Goal: Information Seeking & Learning: Learn about a topic

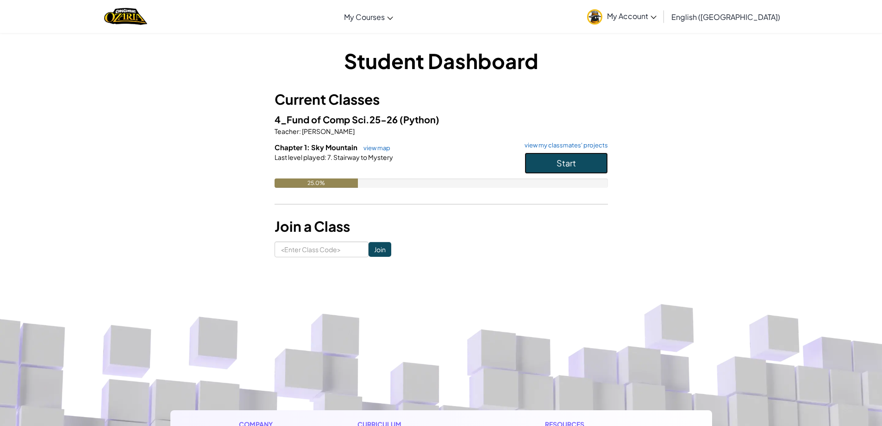
click at [569, 159] on span "Start" at bounding box center [566, 162] width 19 height 11
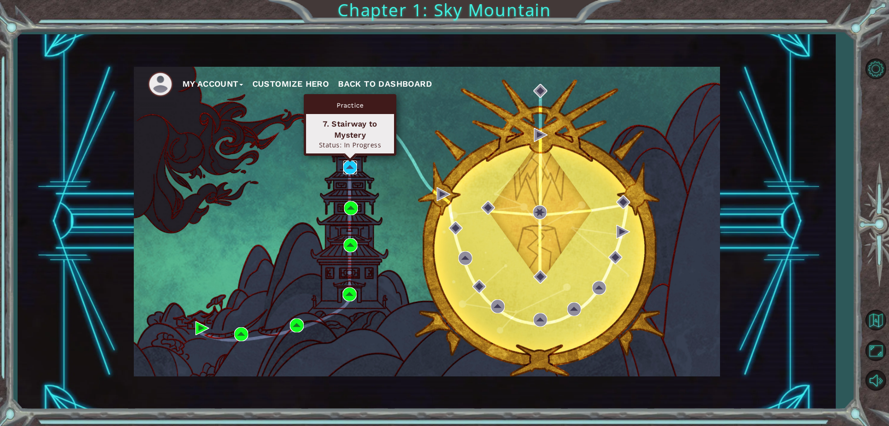
click at [354, 168] on img at bounding box center [350, 167] width 14 height 14
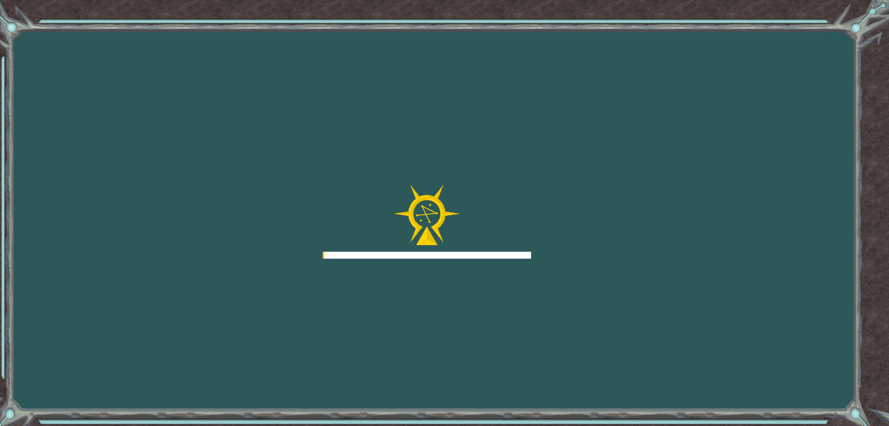
click at [354, 168] on div "Goals Error loading from server. Try refreshing the page. You'll need to join a…" at bounding box center [444, 213] width 889 height 426
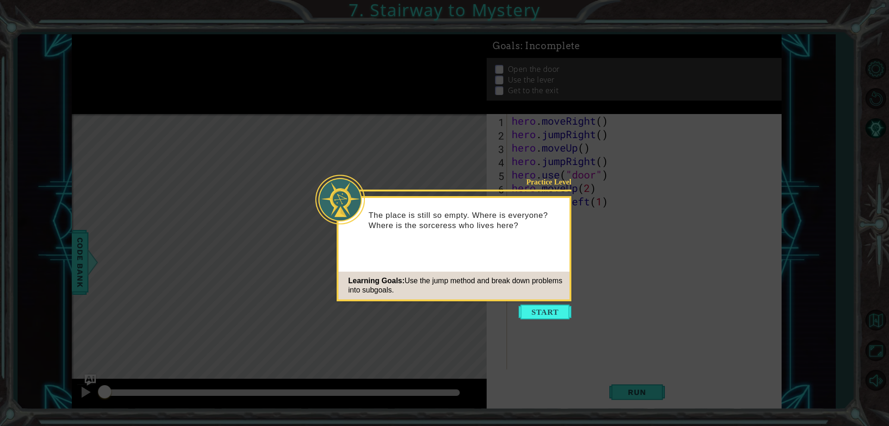
click at [556, 316] on button "Start" at bounding box center [545, 311] width 53 height 15
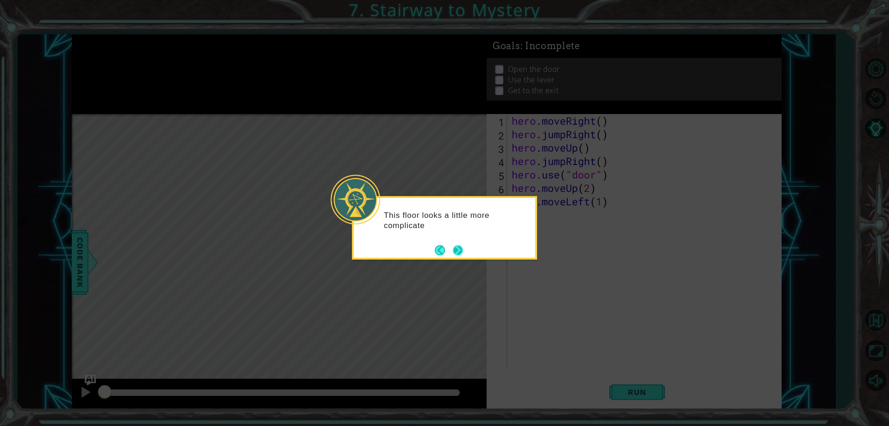
click at [461, 252] on button "Next" at bounding box center [458, 250] width 11 height 11
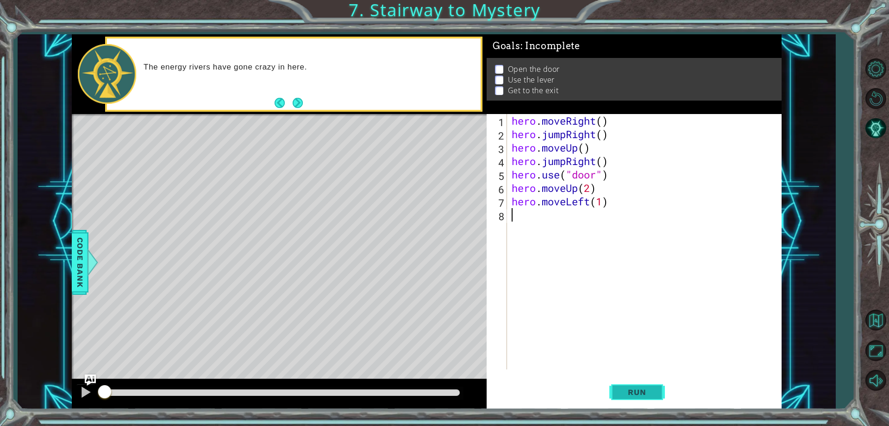
click at [617, 392] on button "Run" at bounding box center [638, 392] width 56 height 30
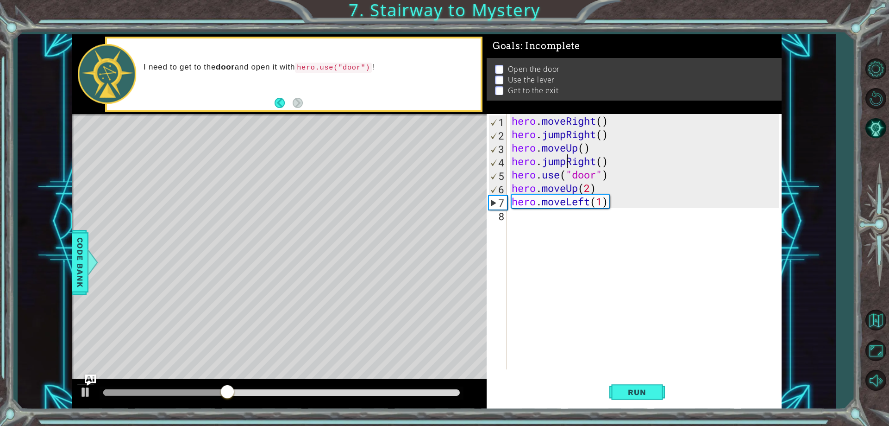
click at [566, 157] on div "hero . moveRight ( ) hero . jumpRight ( ) hero . moveUp ( ) hero . jumpRight ( …" at bounding box center [646, 255] width 273 height 282
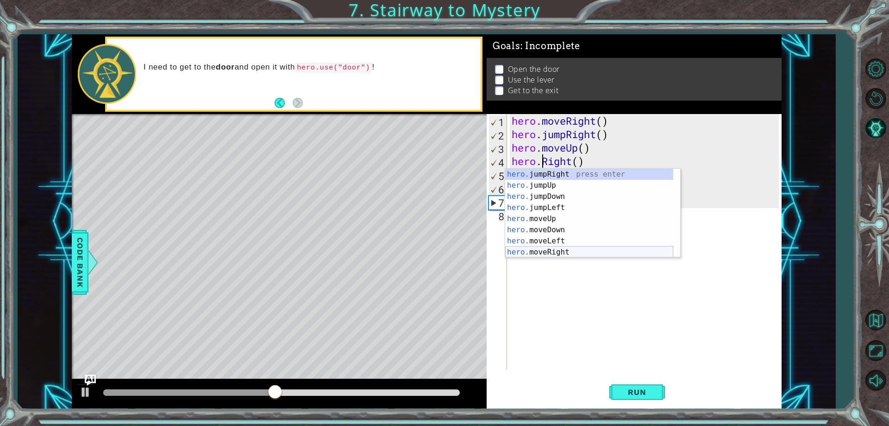
click at [555, 248] on div "hero. jumpRight press enter hero. jumpUp press enter hero. jumpDown press enter…" at bounding box center [589, 224] width 168 height 111
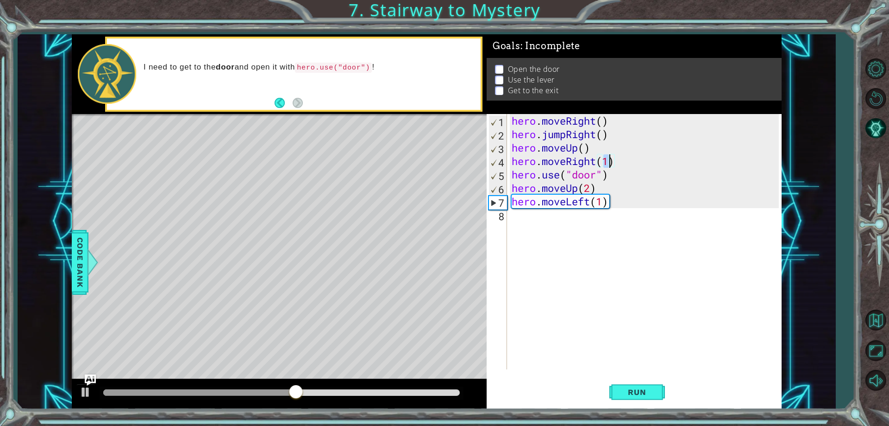
type textarea "hero.moveRight()"
click at [635, 391] on span "Run" at bounding box center [637, 391] width 37 height 9
click at [522, 222] on div "hero . moveRight ( ) hero . jumpRight ( ) hero . moveUp ( ) hero . moveRight ( …" at bounding box center [646, 255] width 273 height 282
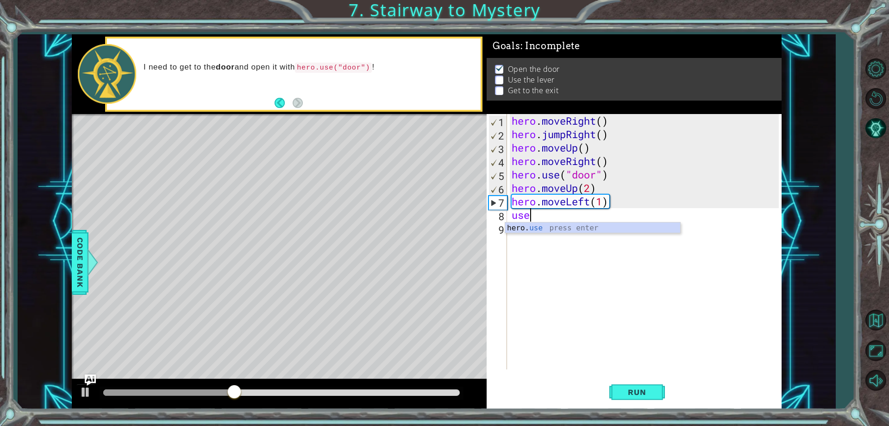
scroll to position [0, 0]
click at [556, 226] on div "hero. use press enter" at bounding box center [592, 238] width 175 height 33
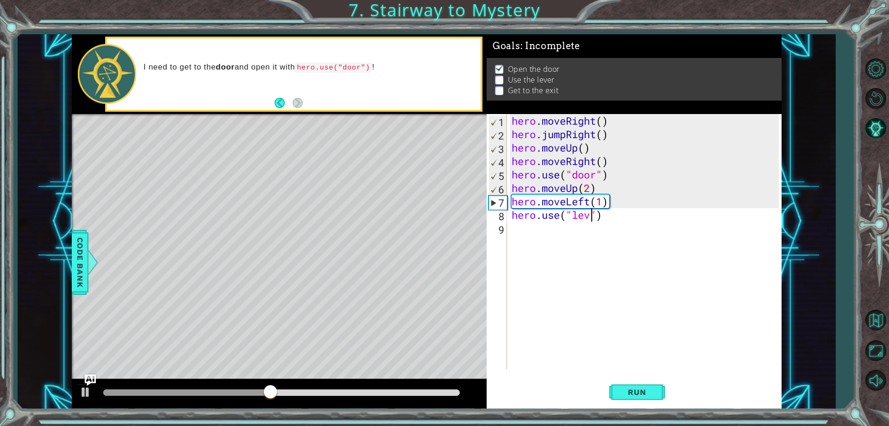
scroll to position [0, 4]
type textarea "hero.use("lever")"
click at [701, 239] on div "hero . moveRight ( ) hero . jumpRight ( ) hero . moveUp ( ) hero . moveRight ( …" at bounding box center [646, 255] width 273 height 282
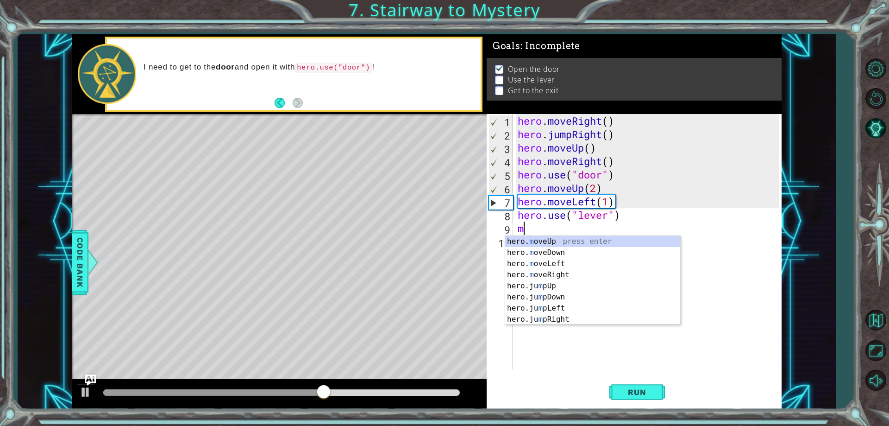
type textarea "move"
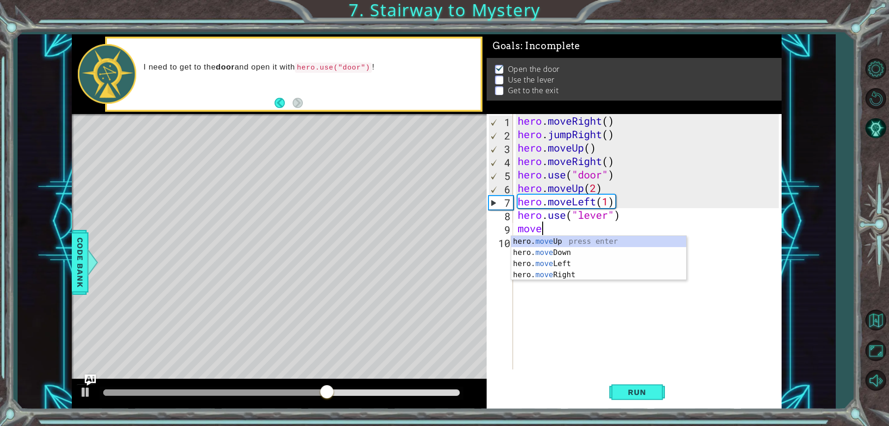
scroll to position [0, 0]
click at [642, 283] on div "hero . moveRight ( ) hero . jumpRight ( ) hero . moveUp ( ) hero . moveRight ( …" at bounding box center [650, 255] width 268 height 282
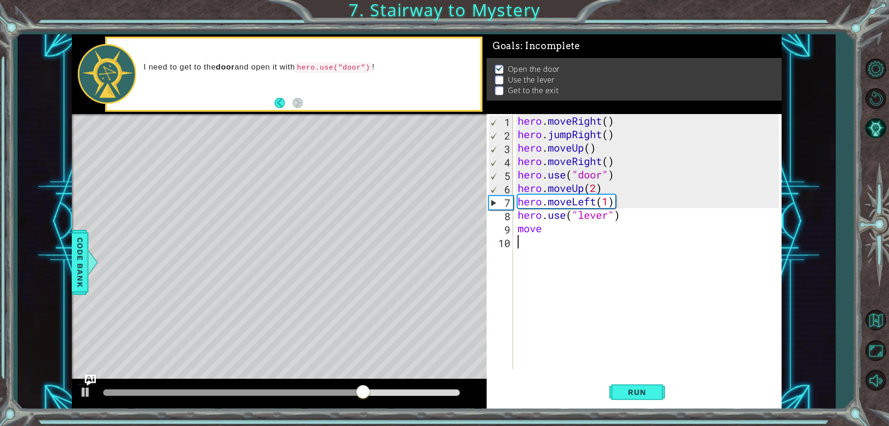
click at [568, 232] on div "hero . moveRight ( ) hero . jumpRight ( ) hero . moveUp ( ) hero . moveRight ( …" at bounding box center [650, 255] width 268 height 282
click at [548, 242] on div "hero. moveR ight press enter" at bounding box center [598, 252] width 175 height 33
type textarea "hero.moveRight(2)"
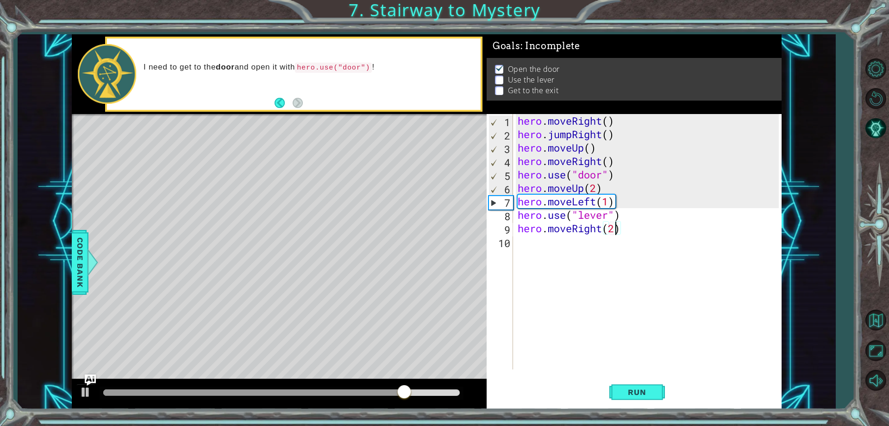
click at [598, 251] on div "hero . moveRight ( ) hero . jumpRight ( ) hero . moveUp ( ) hero . moveRight ( …" at bounding box center [650, 255] width 268 height 282
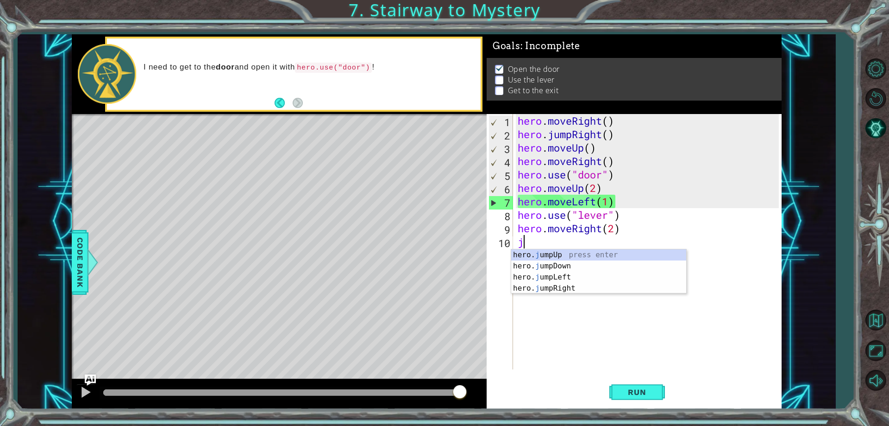
type textarea "ju"
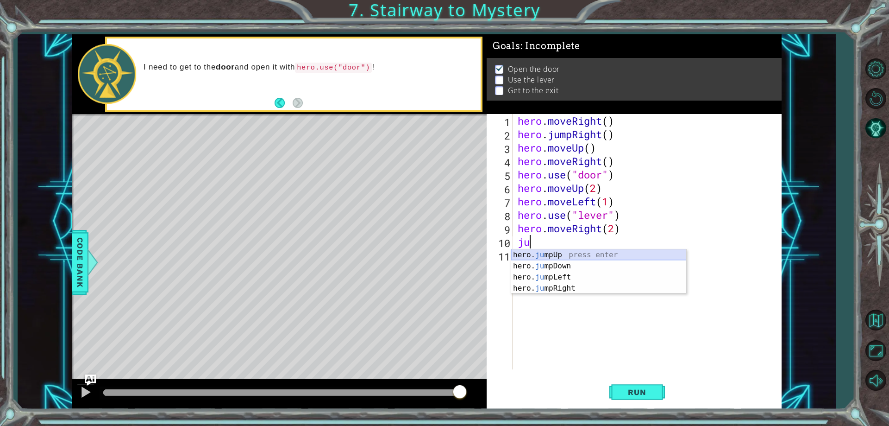
click at [544, 258] on div "hero. ju mpUp press enter hero. ju mpDown press enter hero. [PERSON_NAME] mpLef…" at bounding box center [598, 282] width 175 height 67
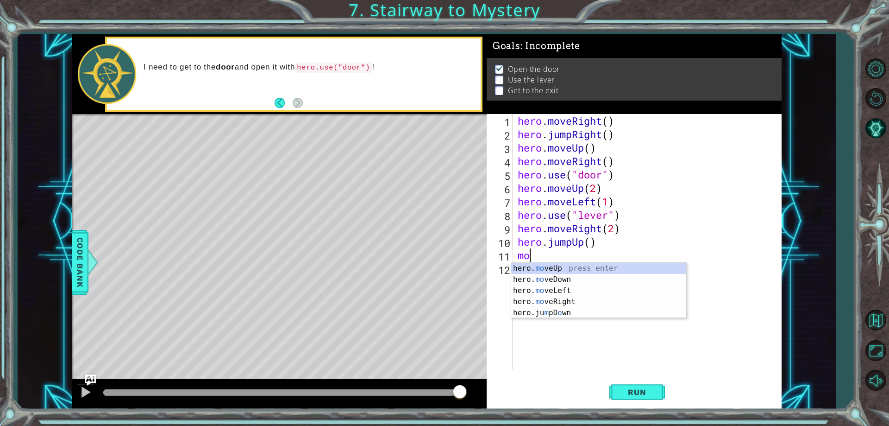
scroll to position [0, 0]
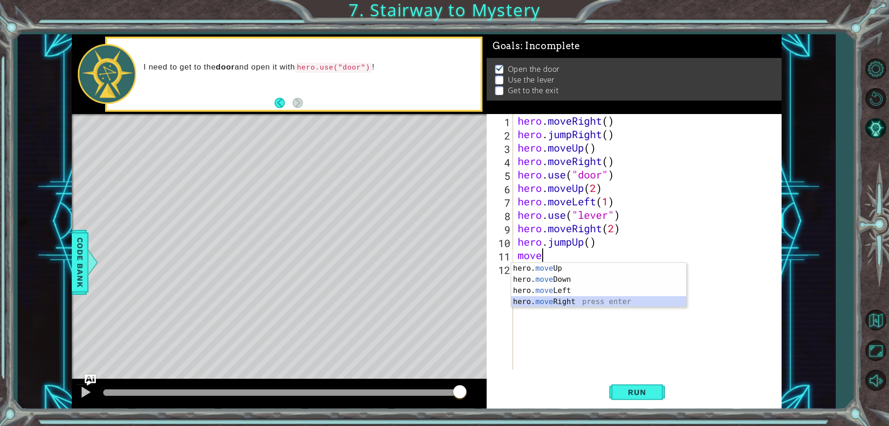
click at [556, 301] on div "hero. move Up press enter hero. move Down press enter hero. move Left press ent…" at bounding box center [598, 296] width 175 height 67
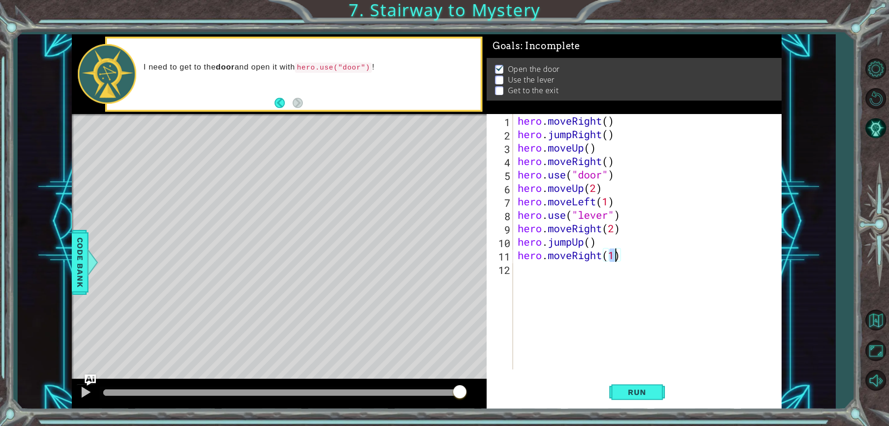
type textarea "hero.moveRight(2)"
click at [555, 273] on div "hero . moveRight ( ) hero . jumpRight ( ) hero . moveUp ( ) hero . moveRight ( …" at bounding box center [650, 255] width 268 height 282
click at [650, 393] on span "Run" at bounding box center [637, 391] width 37 height 9
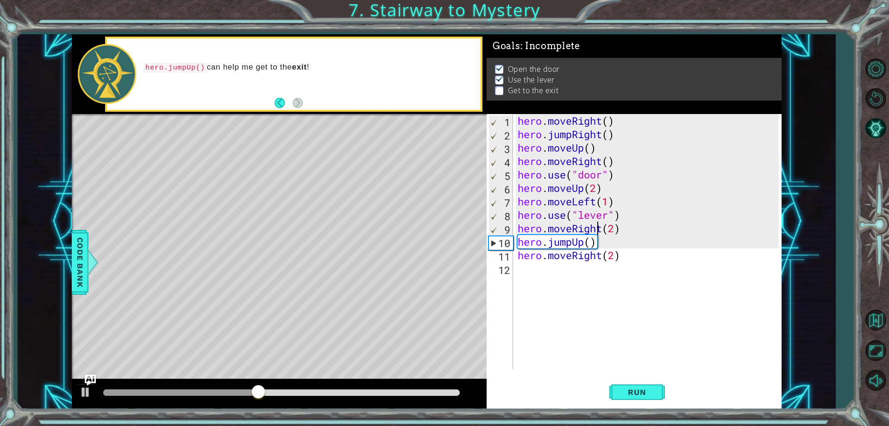
click at [599, 233] on div "hero . moveRight ( ) hero . jumpRight ( ) hero . moveUp ( ) hero . moveRight ( …" at bounding box center [650, 255] width 268 height 282
click at [601, 234] on div "hero . moveRight ( ) hero . jumpRight ( ) hero . moveUp ( ) hero . moveRight ( …" at bounding box center [650, 255] width 268 height 282
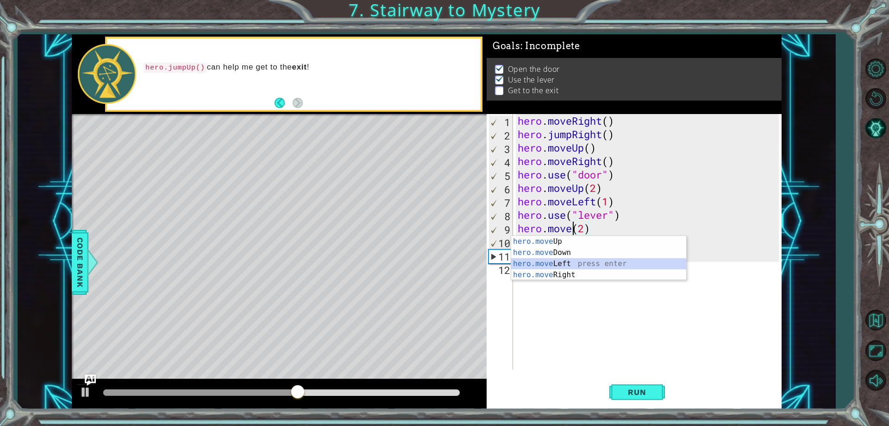
click at [597, 263] on div "hero.move Up press enter hero.move Down press enter hero.move Left press enter …" at bounding box center [598, 269] width 175 height 67
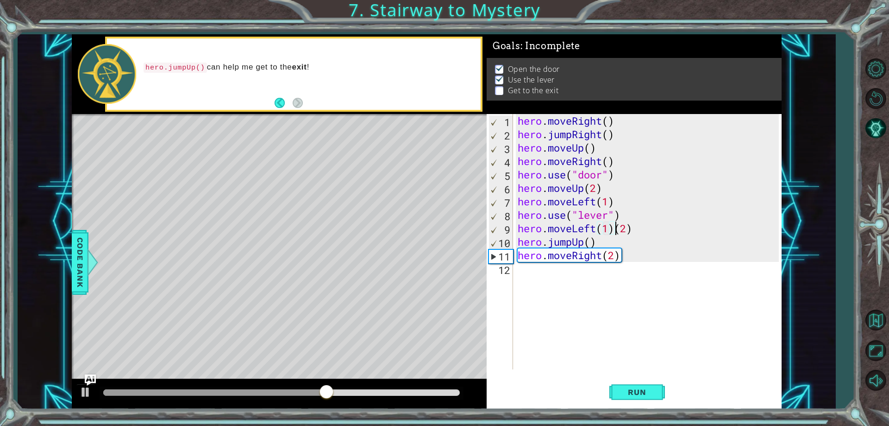
click at [615, 229] on div "hero . moveRight ( ) hero . jumpRight ( ) hero . moveUp ( ) hero . moveRight ( …" at bounding box center [650, 255] width 268 height 282
click at [602, 226] on div "hero . moveRight ( ) hero . jumpRight ( ) hero . moveUp ( ) hero . moveRight ( …" at bounding box center [650, 255] width 268 height 282
type textarea "hero.moveLeft(2)"
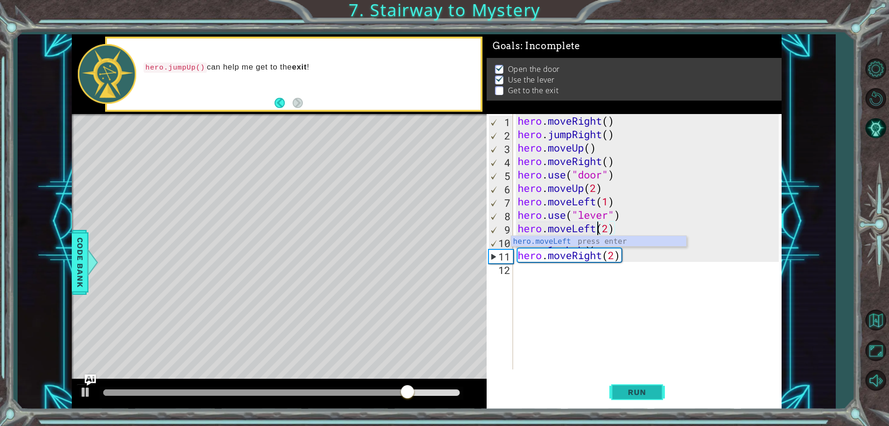
click at [661, 389] on button "Run" at bounding box center [638, 392] width 56 height 30
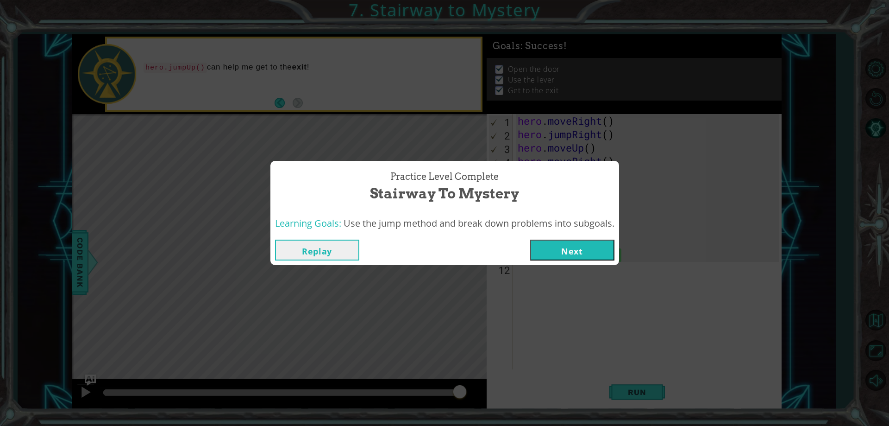
click at [563, 249] on button "Next" at bounding box center [572, 249] width 84 height 21
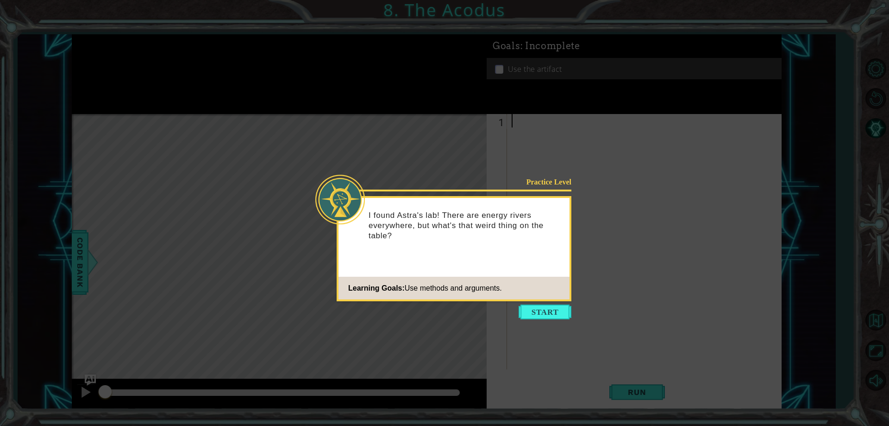
click at [541, 317] on button "Start" at bounding box center [545, 311] width 53 height 15
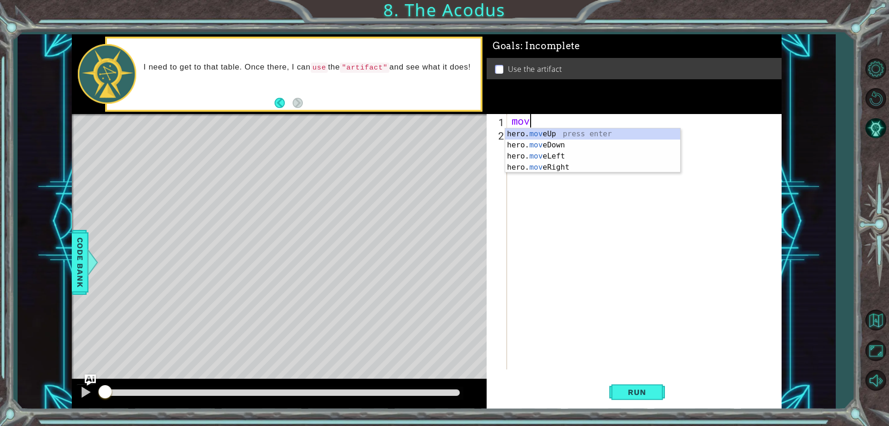
scroll to position [0, 0]
click at [583, 135] on div "hero. move Up press enter hero. move Down press enter hero. move Left press ent…" at bounding box center [592, 161] width 175 height 67
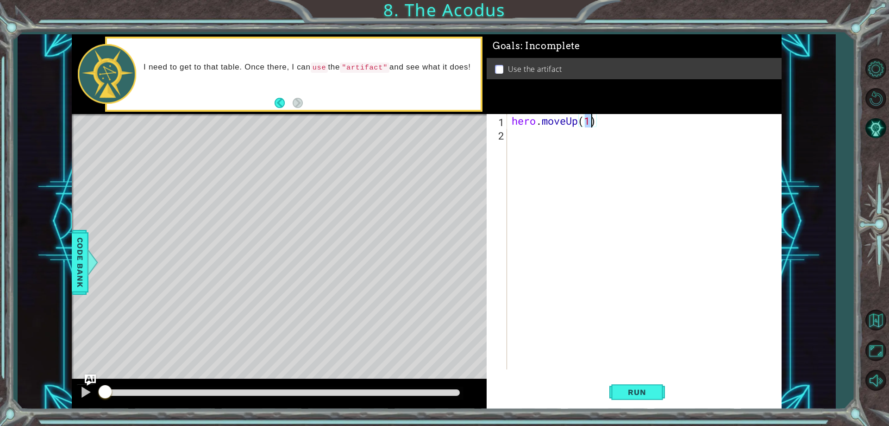
type textarea "hero.moveUp(2)"
click at [553, 138] on div "hero . moveUp ( 2 )" at bounding box center [646, 255] width 273 height 282
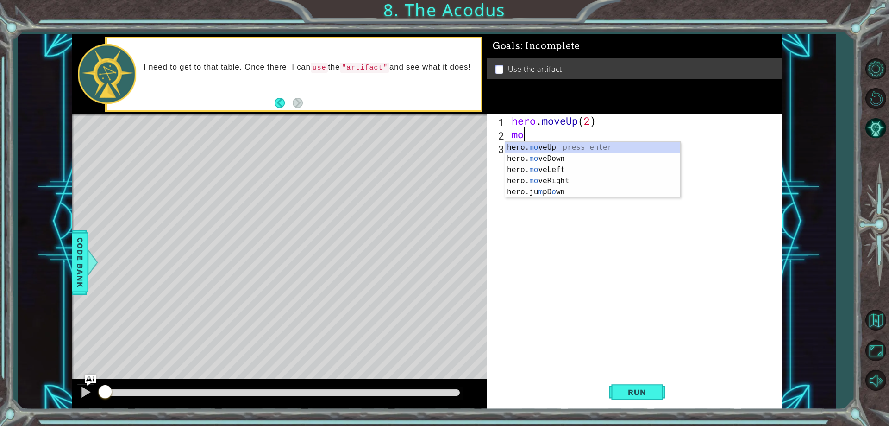
scroll to position [0, 0]
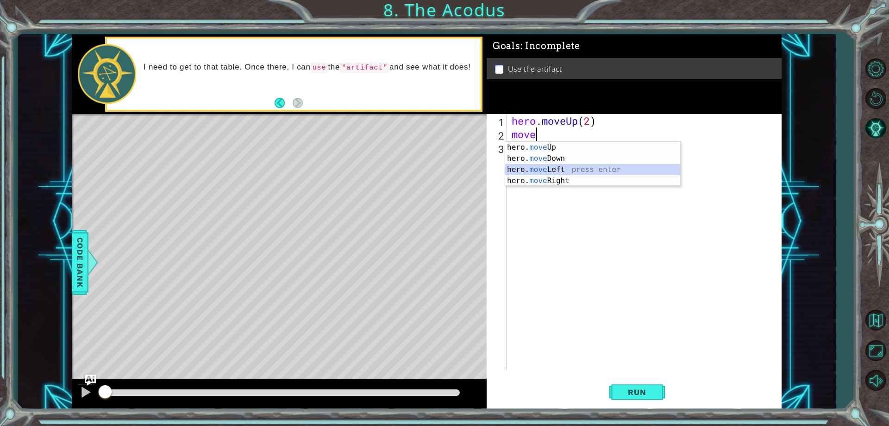
click at [591, 171] on div "hero. move Up press enter hero. move Down press enter hero. move Left press ent…" at bounding box center [592, 175] width 175 height 67
type textarea "hero.moveLeft(1)"
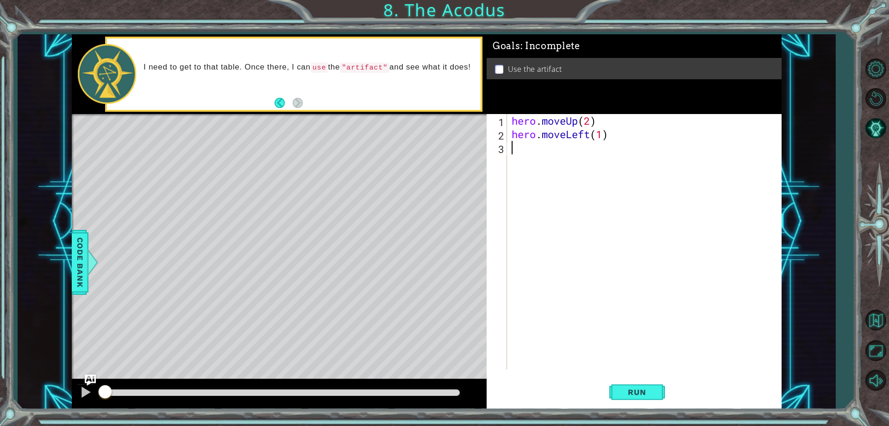
click at [562, 155] on div "hero . moveUp ( 2 ) hero . moveLeft ( 1 )" at bounding box center [646, 255] width 273 height 282
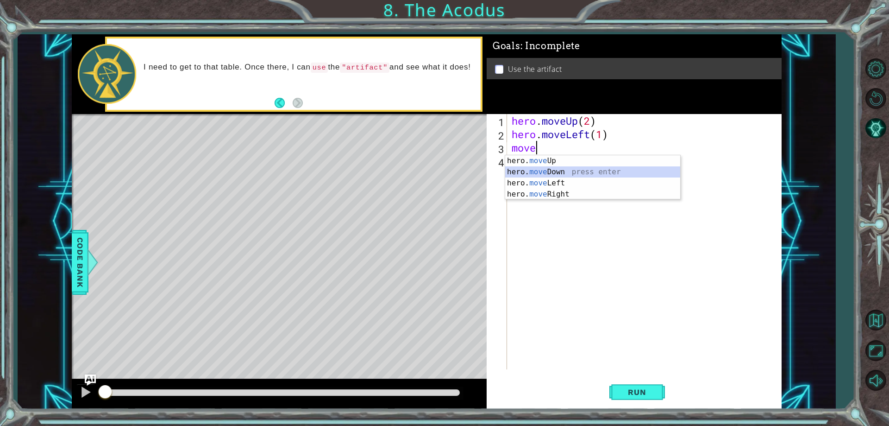
click at [549, 175] on div "hero. move Up press enter hero. move Down press enter hero. move Left press ent…" at bounding box center [592, 188] width 175 height 67
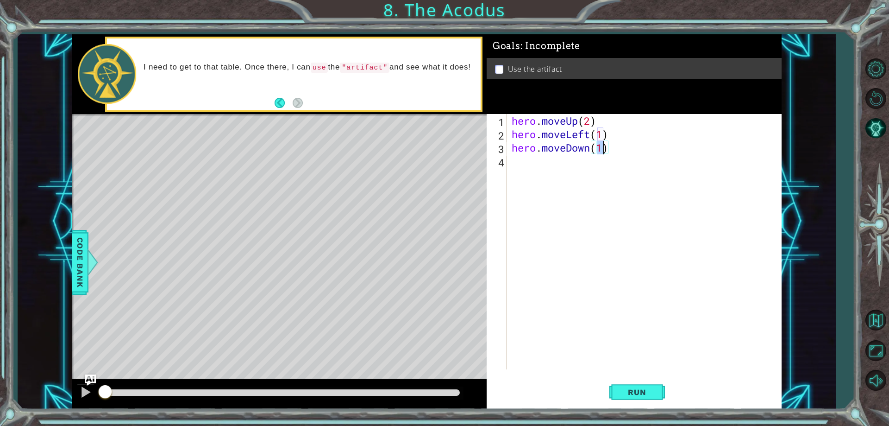
type textarea "hero.moveDown(2)"
click at [543, 169] on div "hero . moveUp ( 2 ) hero . moveLeft ( 1 ) hero . moveDown ( 2 )" at bounding box center [646, 255] width 273 height 282
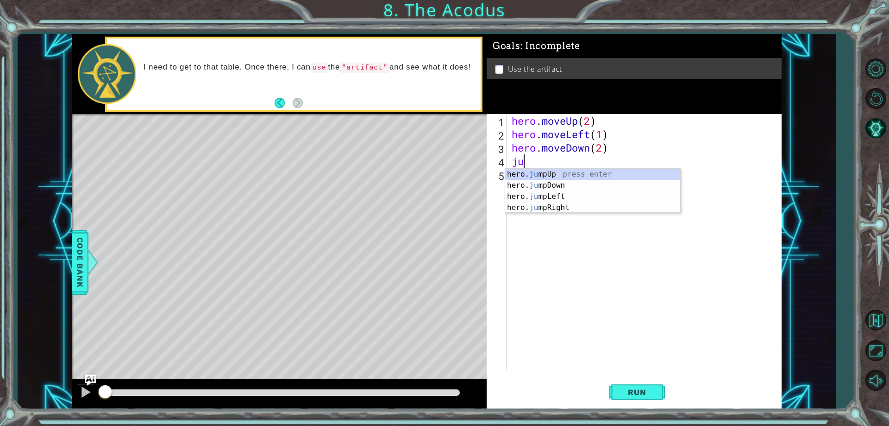
type textarea "jum"
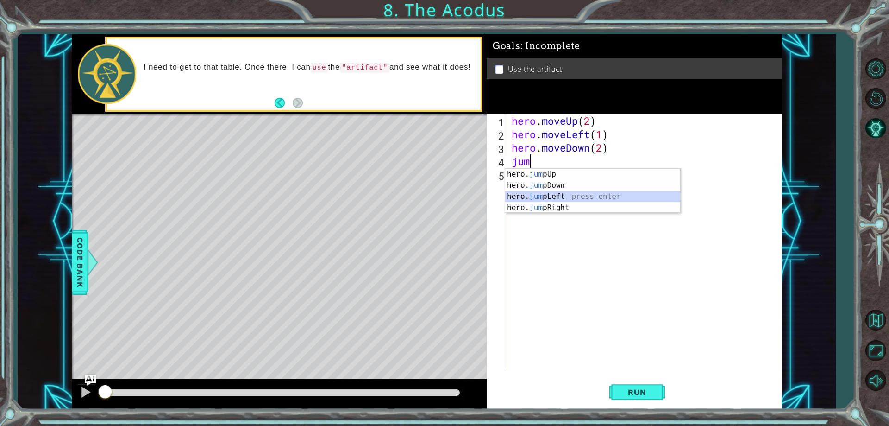
click at [564, 194] on div "hero. jum pUp press enter hero. jum pDown press enter hero. jum pLeft press ent…" at bounding box center [592, 202] width 175 height 67
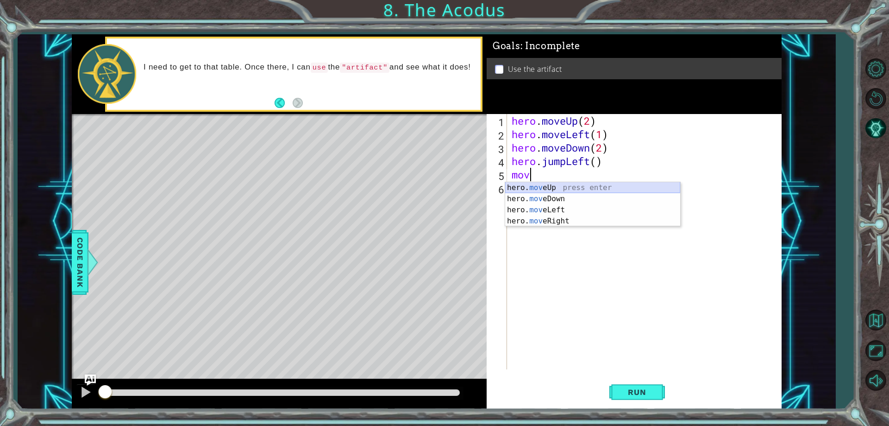
click at [556, 183] on div "hero. mov eUp press enter hero. mov eDown press enter hero. mov eLeft press ent…" at bounding box center [592, 215] width 175 height 67
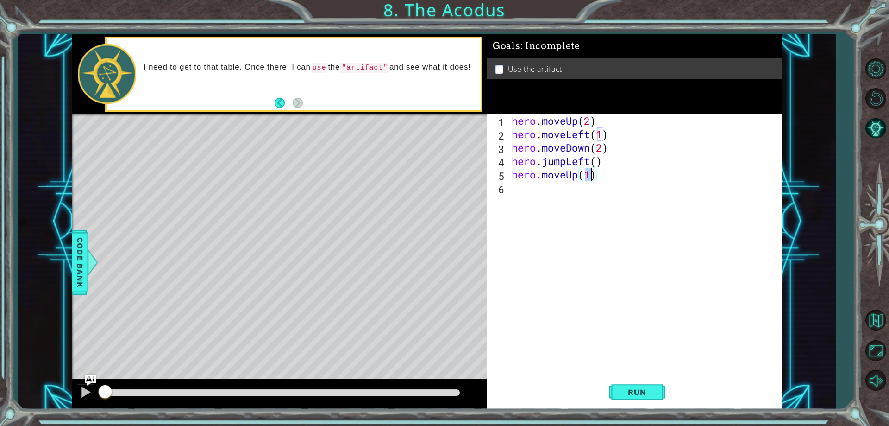
type textarea "hero.moveUp(2)"
click at [554, 193] on div "hero . moveUp ( 2 ) hero . moveLeft ( 1 ) hero . moveDown ( 2 ) hero . jumpLeft…" at bounding box center [646, 255] width 273 height 282
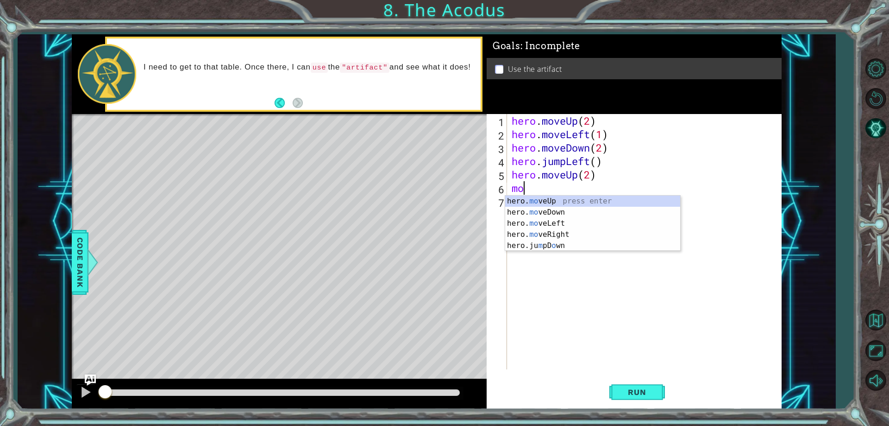
scroll to position [0, 0]
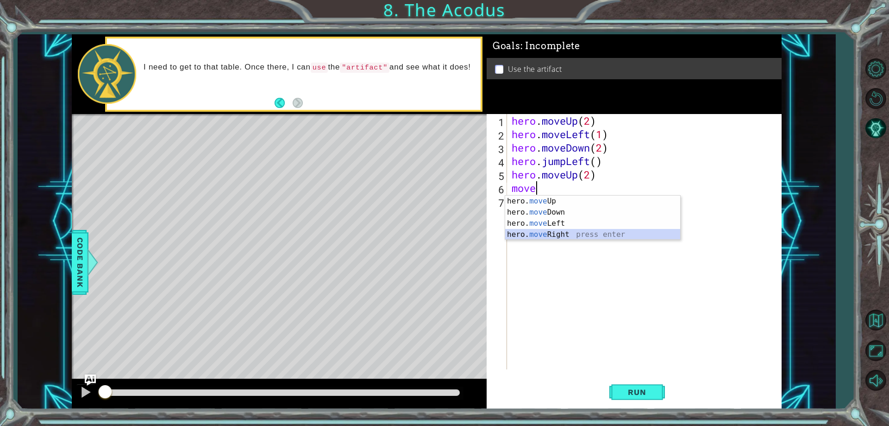
click at [558, 232] on div "hero. move Up press enter hero. move Down press enter hero. move Left press ent…" at bounding box center [592, 228] width 175 height 67
type textarea "hero.moveRight(1)"
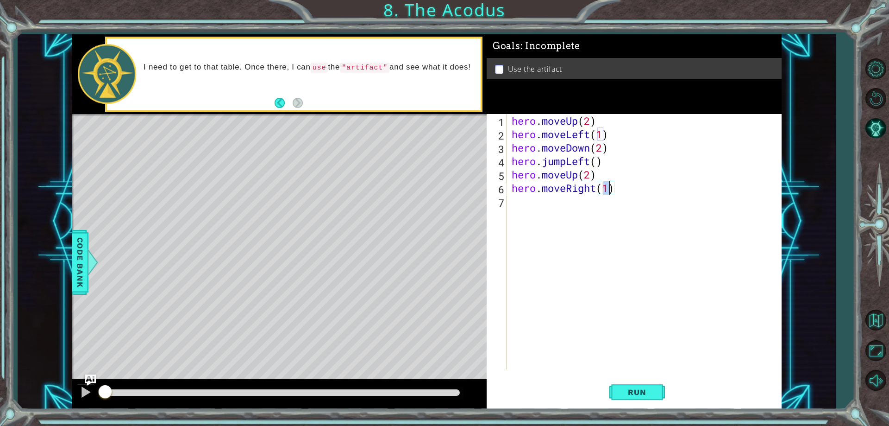
click at [550, 205] on div "hero . moveUp ( 2 ) hero . moveLeft ( 1 ) hero . moveDown ( 2 ) hero . jumpLeft…" at bounding box center [646, 255] width 273 height 282
type textarea "a"
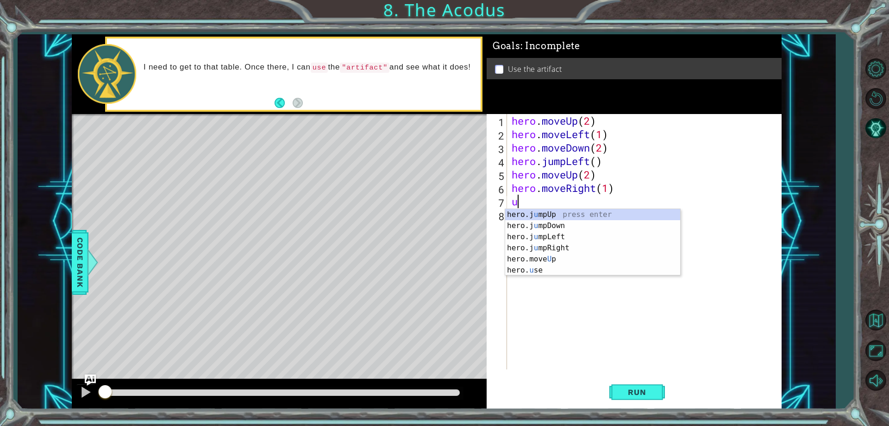
type textarea "use"
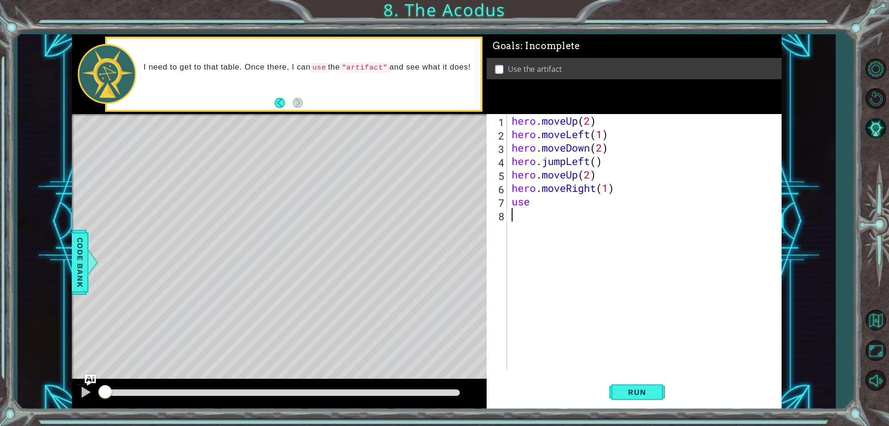
click at [565, 221] on div "hero . moveUp ( 2 ) hero . moveLeft ( 1 ) hero . moveDown ( 2 ) hero . jumpLeft…" at bounding box center [646, 255] width 273 height 282
click at [550, 203] on div "hero . moveUp ( 2 ) hero . moveLeft ( 1 ) hero . moveDown ( 2 ) hero . jumpLeft…" at bounding box center [646, 255] width 273 height 282
click at [553, 213] on div "hero. us e press enter" at bounding box center [592, 225] width 175 height 33
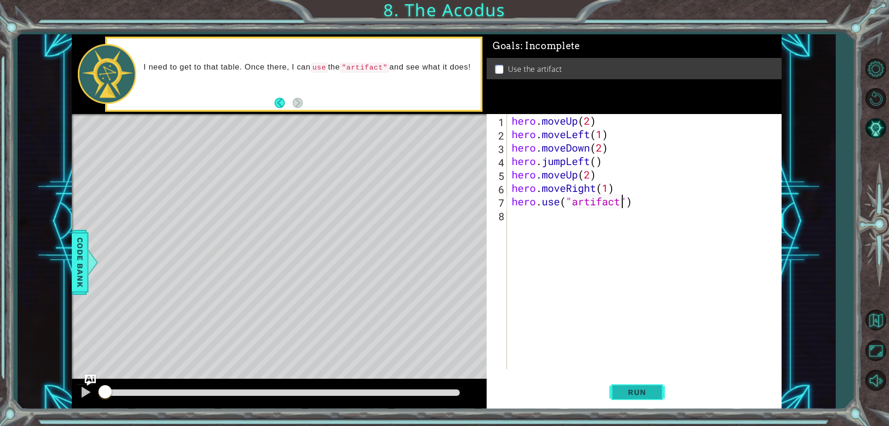
type textarea "hero.use("artifact")"
click at [643, 396] on span "Run" at bounding box center [637, 391] width 37 height 9
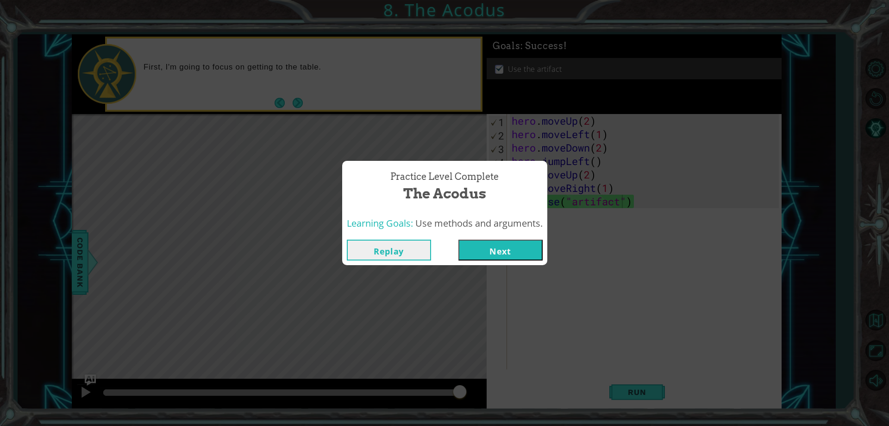
click at [536, 242] on button "Next" at bounding box center [501, 249] width 84 height 21
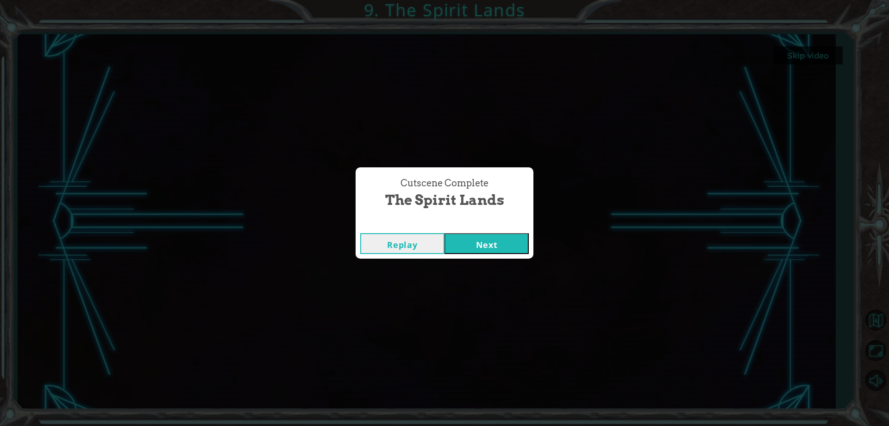
click at [482, 239] on button "Next" at bounding box center [487, 243] width 84 height 21
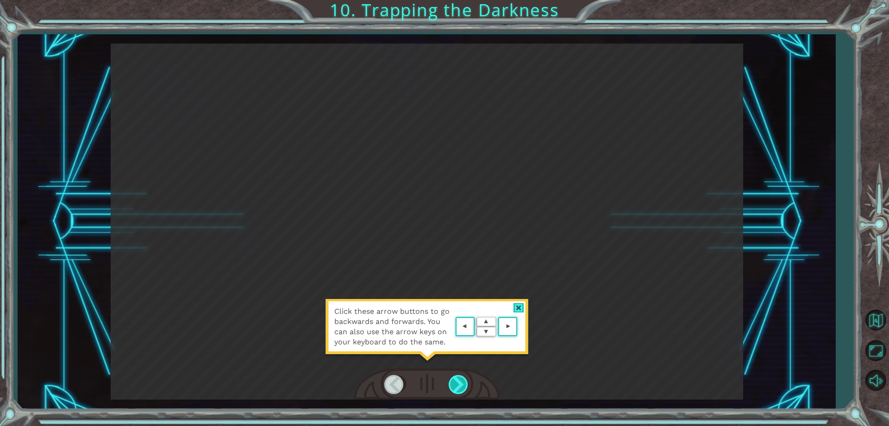
click at [463, 388] on div at bounding box center [459, 384] width 21 height 19
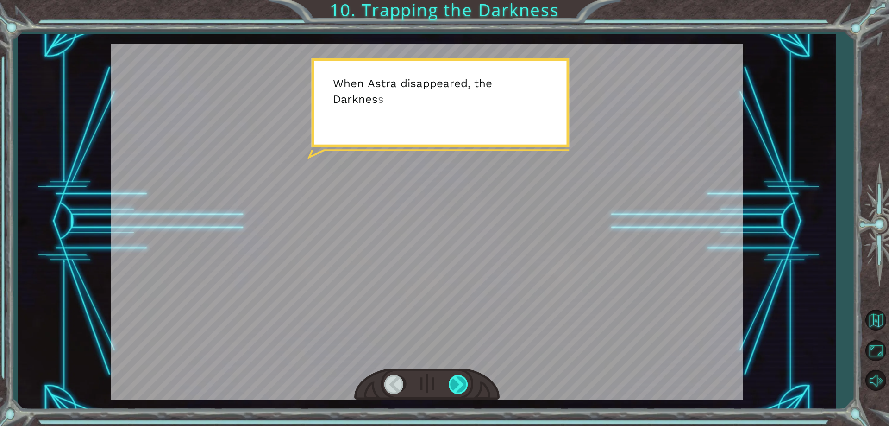
click at [459, 383] on div at bounding box center [459, 384] width 21 height 19
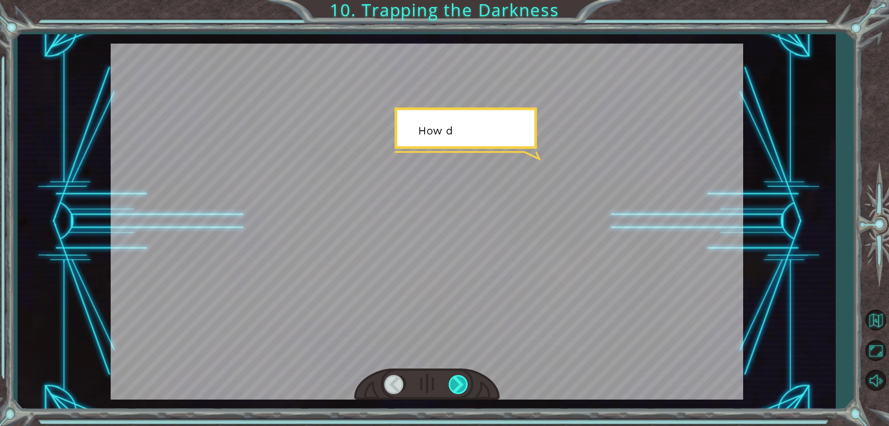
click at [459, 383] on div at bounding box center [459, 384] width 21 height 19
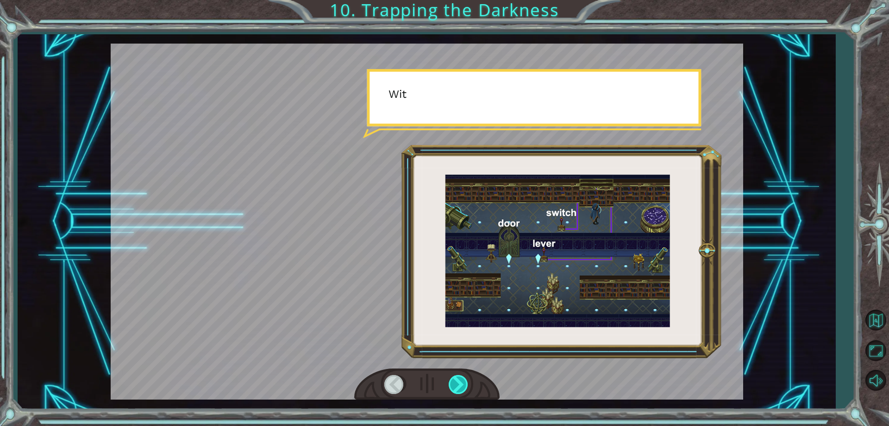
click at [459, 383] on div at bounding box center [459, 384] width 21 height 19
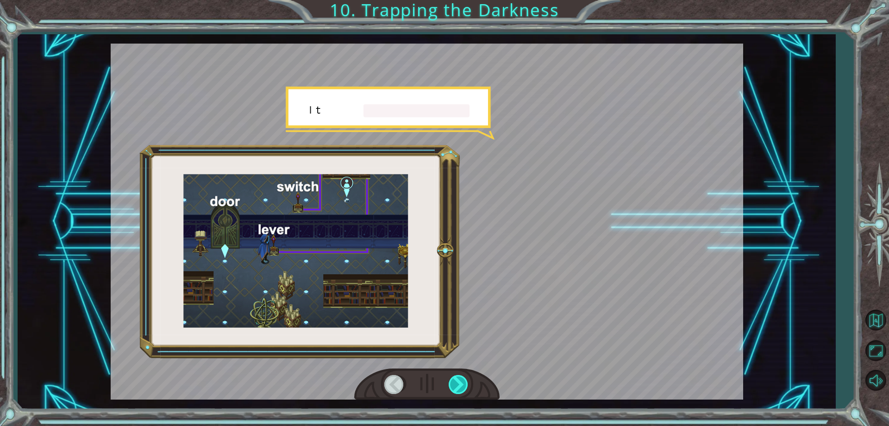
click at [459, 383] on div at bounding box center [459, 384] width 21 height 19
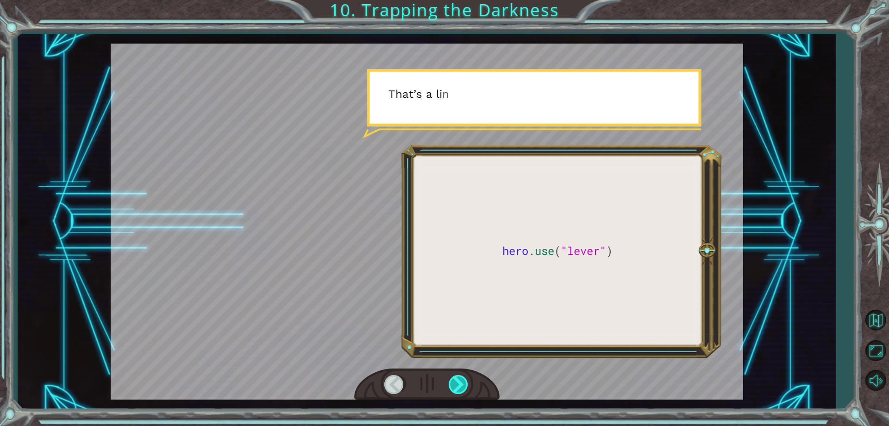
click at [459, 383] on div at bounding box center [459, 384] width 21 height 19
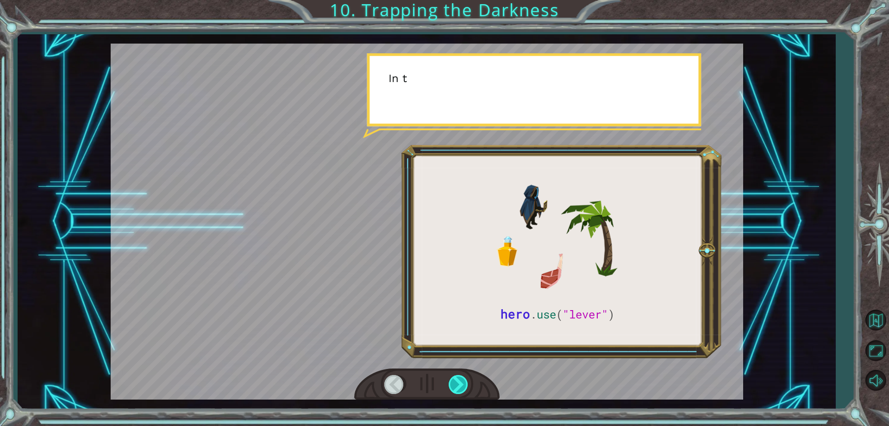
click at [459, 383] on div at bounding box center [459, 384] width 21 height 19
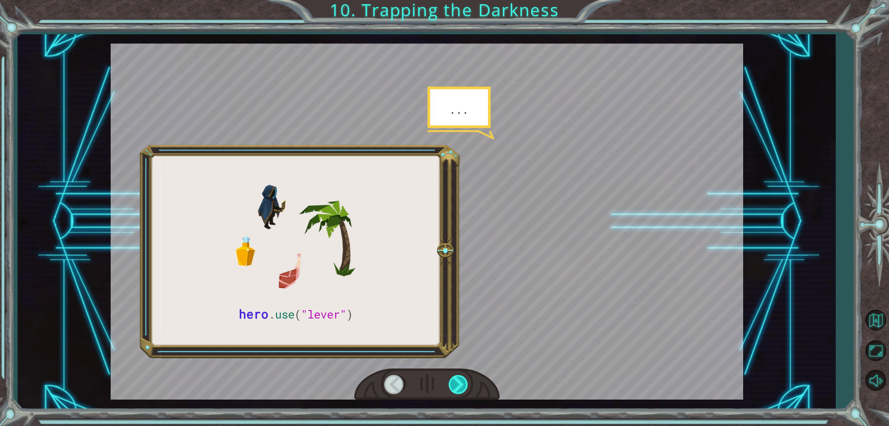
click at [459, 383] on div at bounding box center [459, 384] width 21 height 19
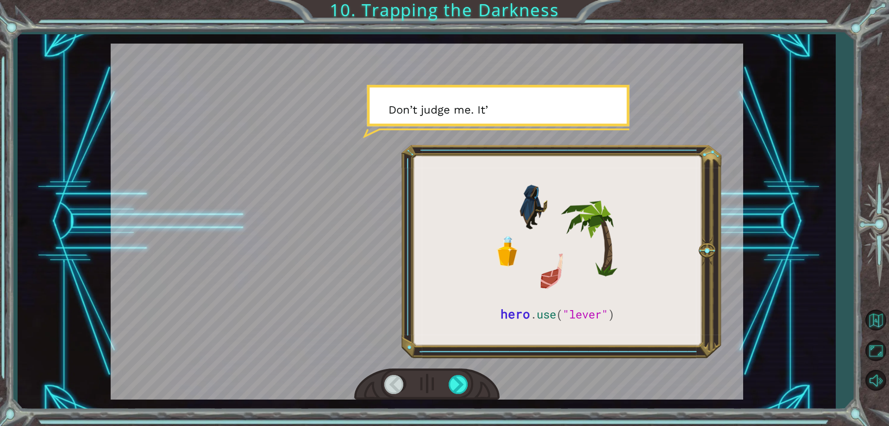
click at [403, 384] on div at bounding box center [394, 384] width 21 height 19
click at [398, 386] on div at bounding box center [394, 384] width 21 height 19
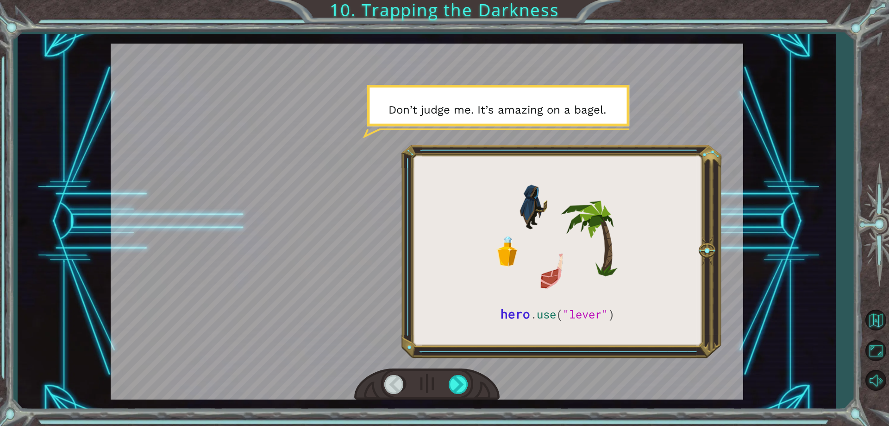
click at [398, 386] on div at bounding box center [394, 384] width 21 height 19
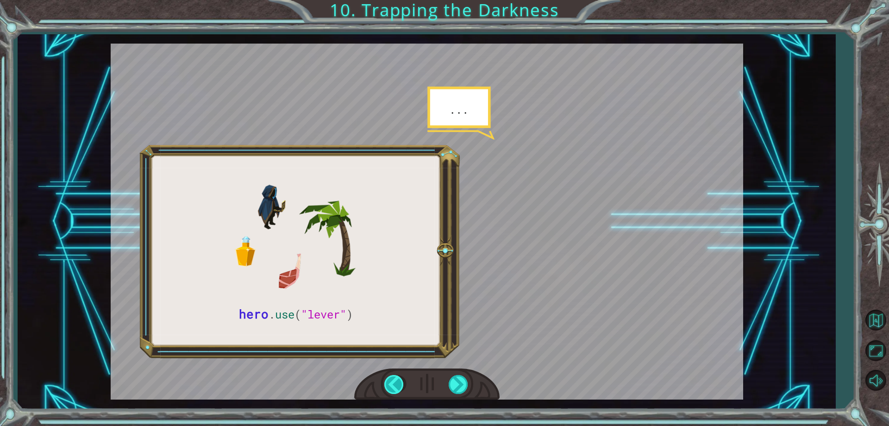
click at [398, 386] on div at bounding box center [394, 384] width 21 height 19
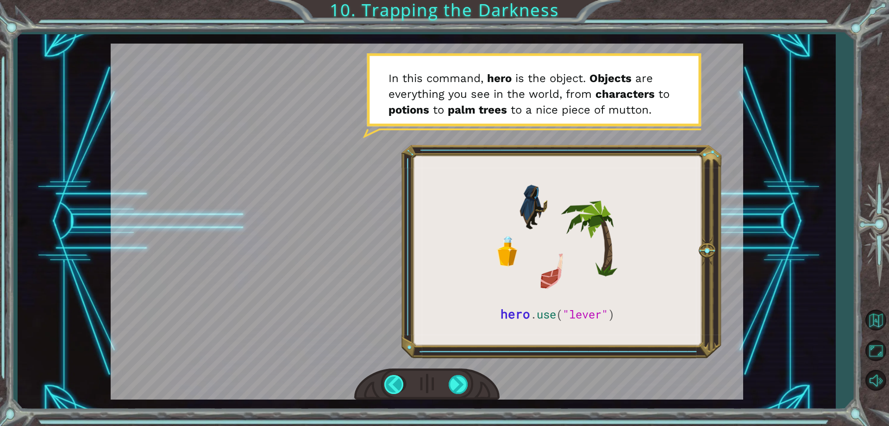
click at [398, 386] on div at bounding box center [394, 384] width 21 height 19
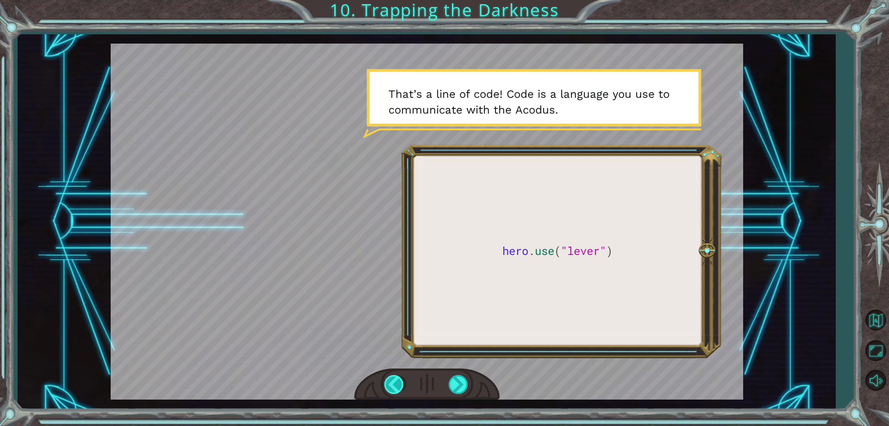
click at [398, 386] on div at bounding box center [394, 384] width 21 height 19
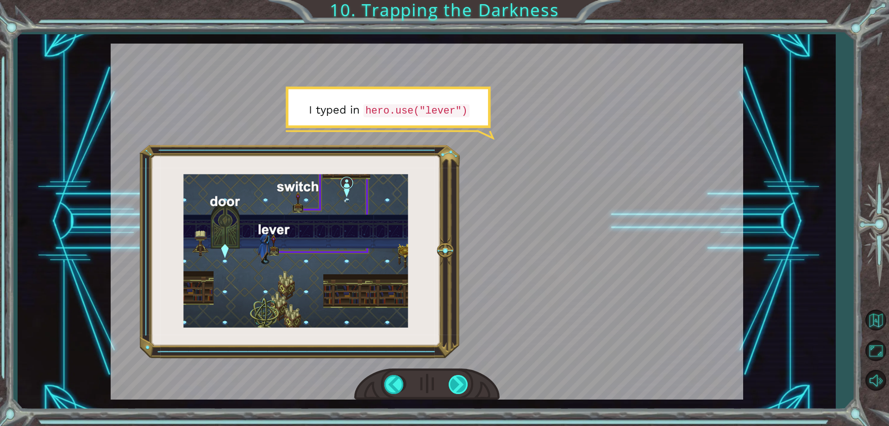
click at [454, 384] on div at bounding box center [459, 384] width 21 height 19
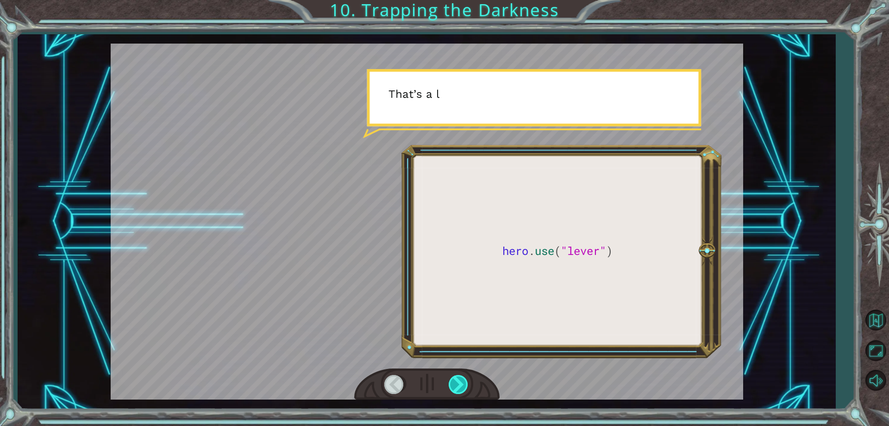
click at [454, 384] on div at bounding box center [459, 384] width 21 height 19
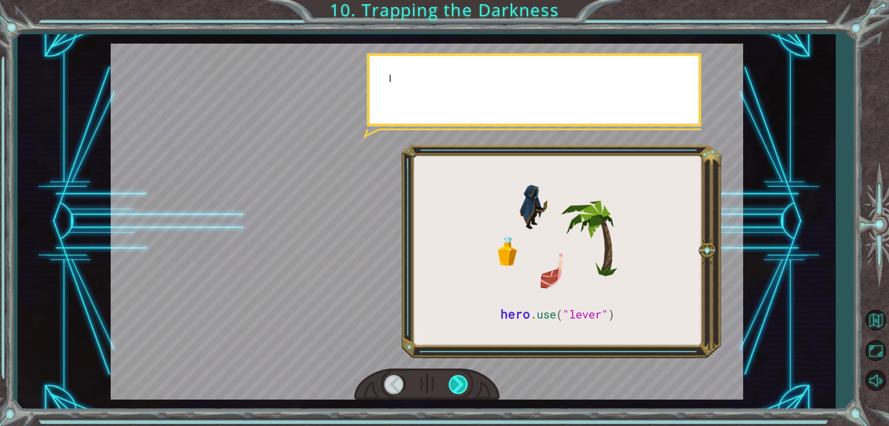
click at [454, 384] on div at bounding box center [459, 384] width 21 height 19
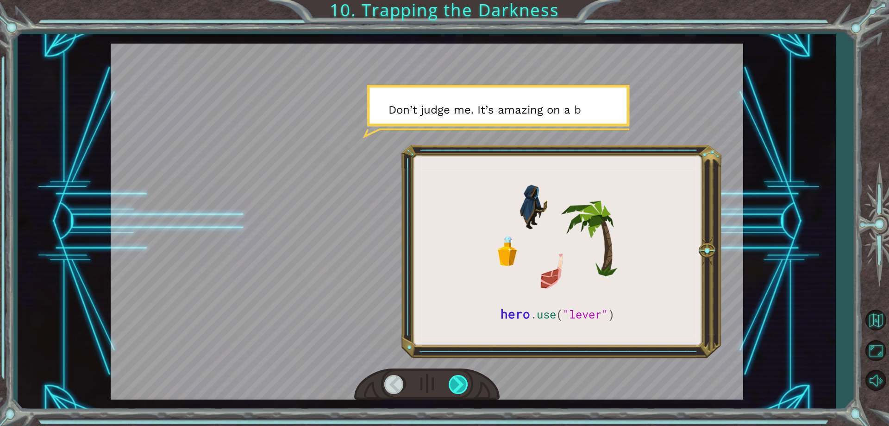
click at [454, 384] on div at bounding box center [459, 384] width 21 height 19
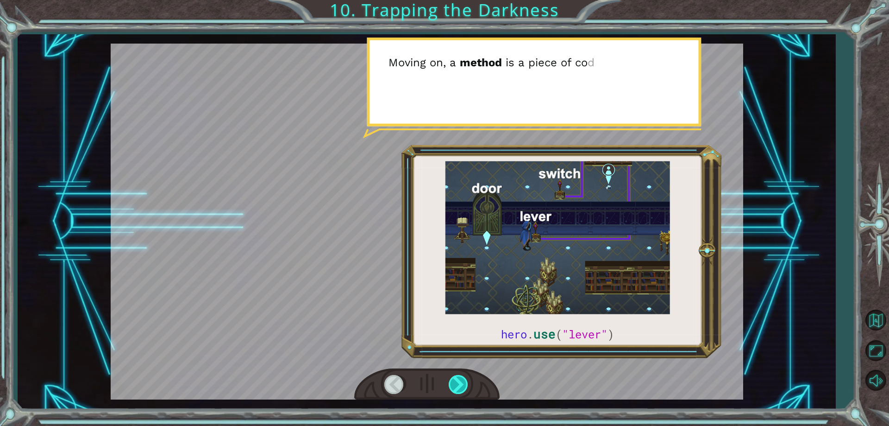
click at [454, 384] on div at bounding box center [459, 384] width 21 height 19
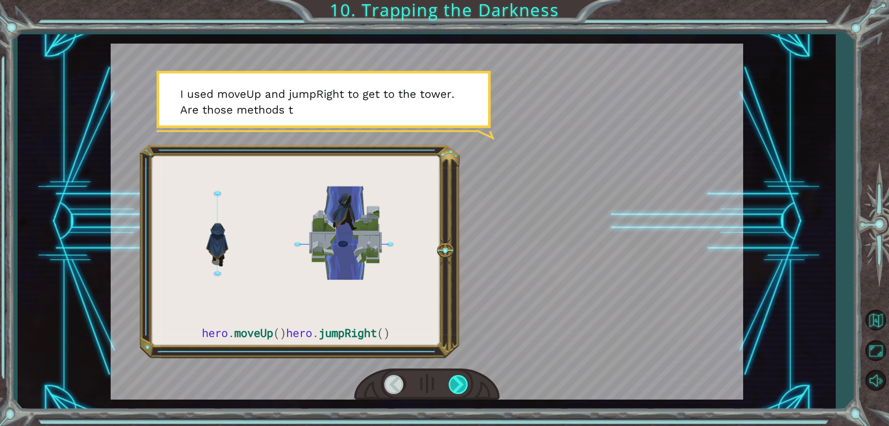
click at [454, 385] on div at bounding box center [459, 384] width 21 height 19
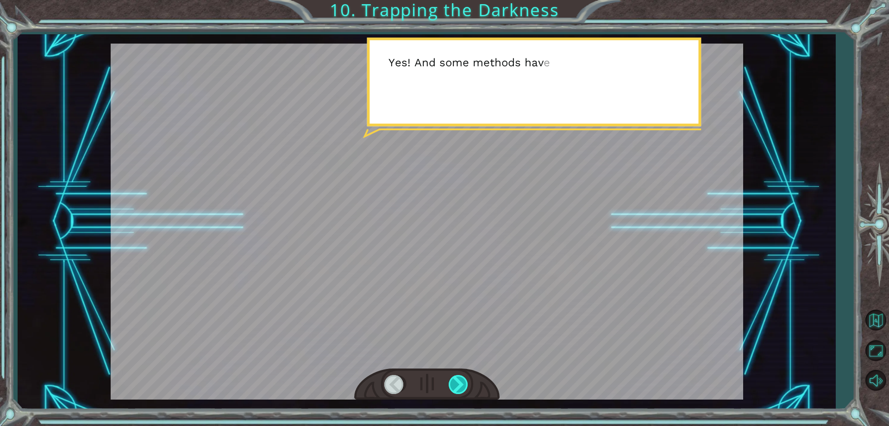
click at [454, 385] on div at bounding box center [459, 384] width 21 height 19
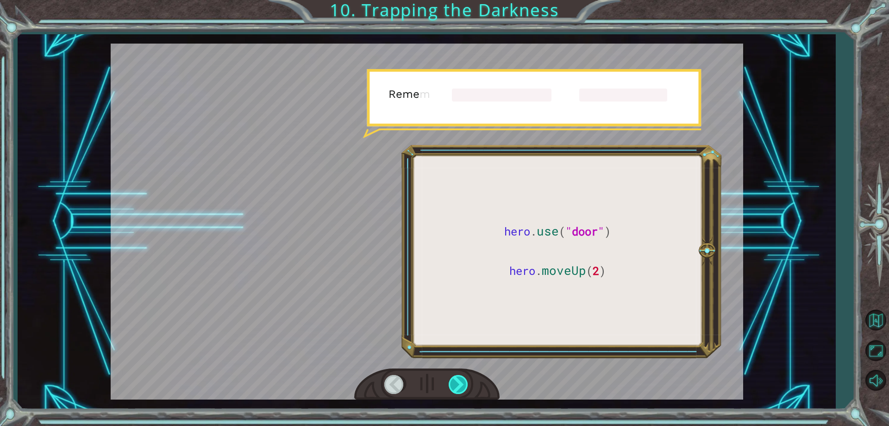
click at [454, 385] on div at bounding box center [459, 384] width 21 height 19
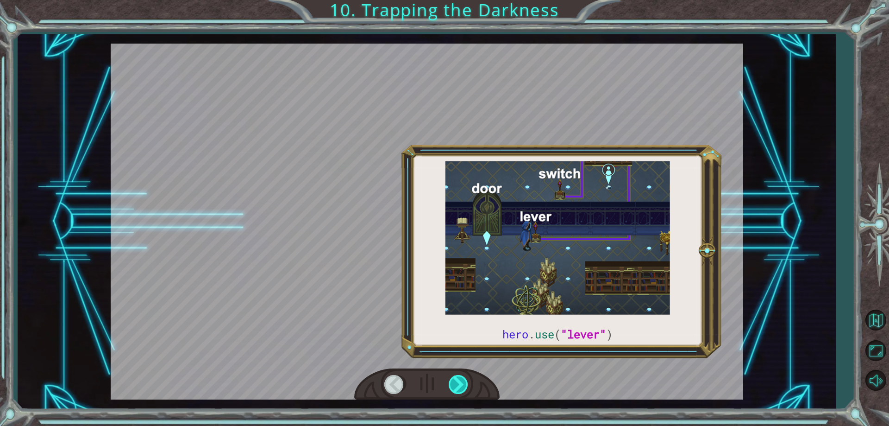
click at [454, 385] on div at bounding box center [459, 384] width 21 height 19
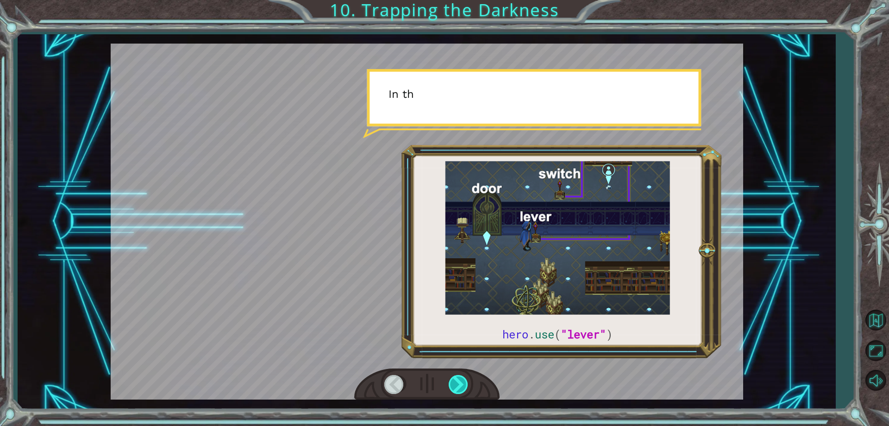
click at [454, 385] on div at bounding box center [459, 384] width 21 height 19
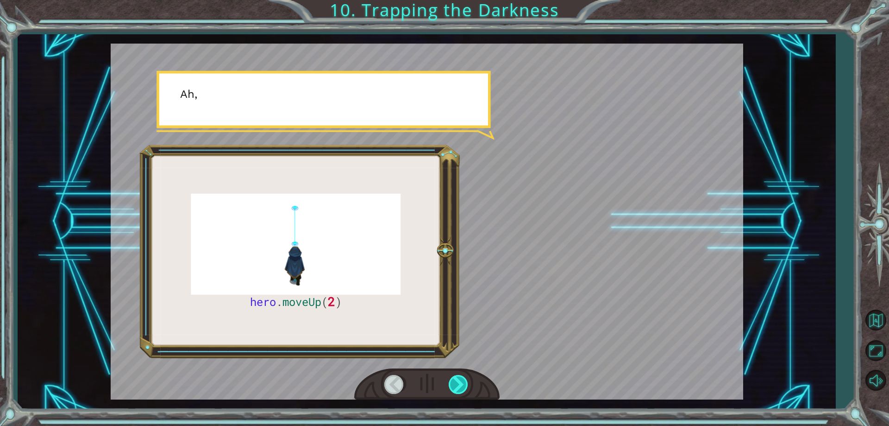
click at [454, 385] on div at bounding box center [459, 384] width 21 height 19
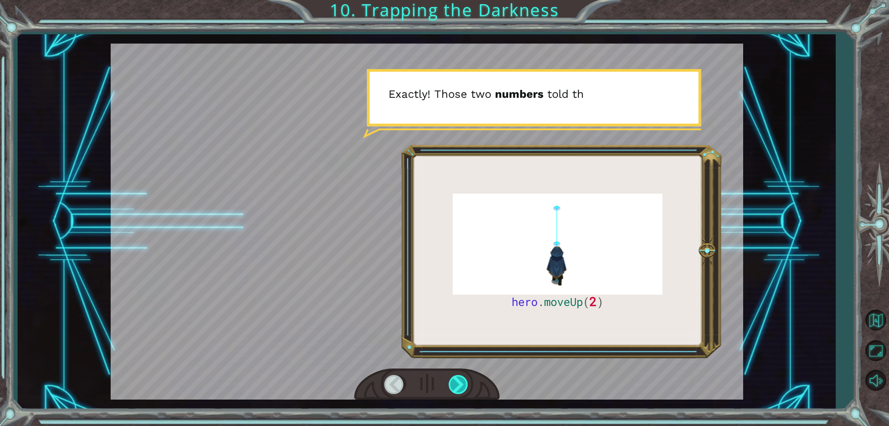
click at [454, 385] on div at bounding box center [459, 384] width 21 height 19
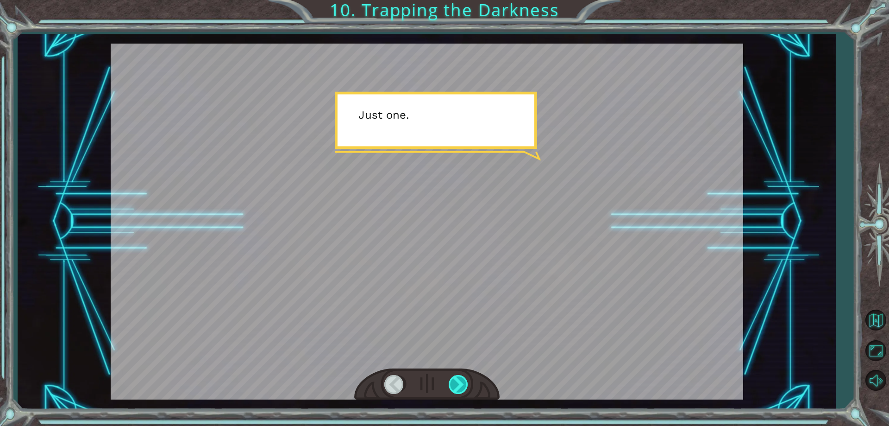
click at [454, 385] on div at bounding box center [459, 384] width 21 height 19
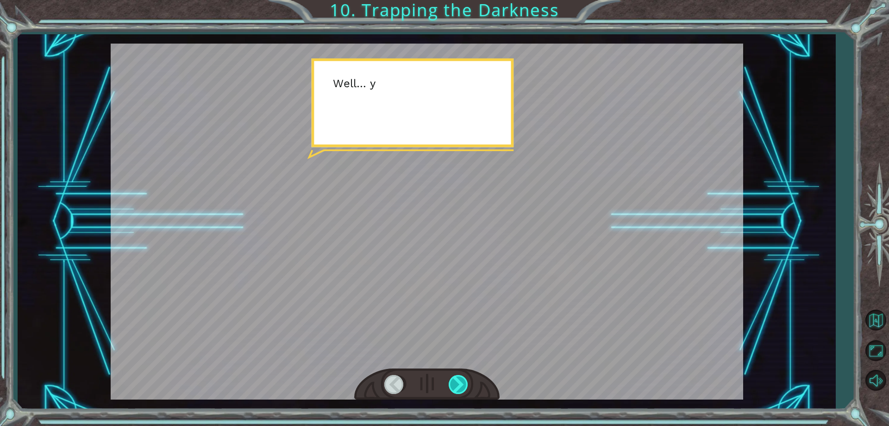
click at [454, 385] on div at bounding box center [459, 384] width 21 height 19
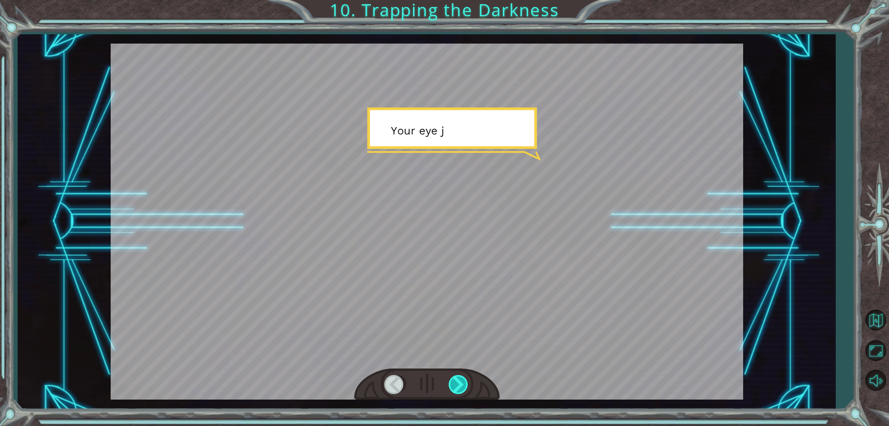
click at [454, 385] on div at bounding box center [459, 384] width 21 height 19
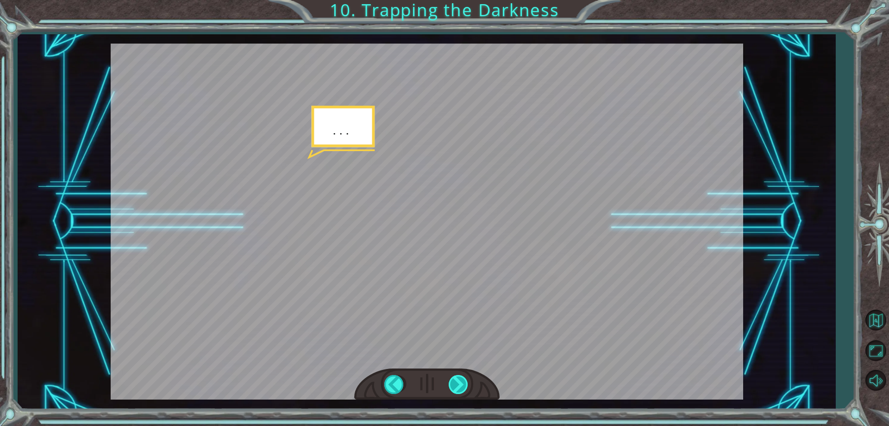
click at [454, 385] on div at bounding box center [459, 384] width 21 height 19
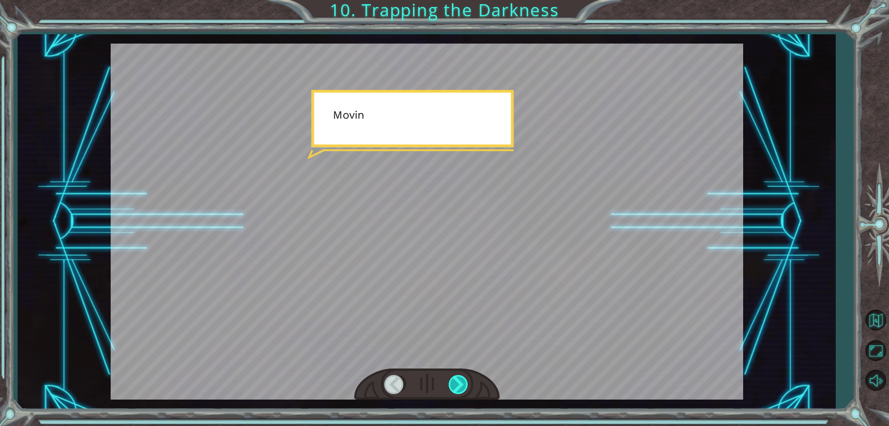
click at [454, 385] on div at bounding box center [459, 384] width 21 height 19
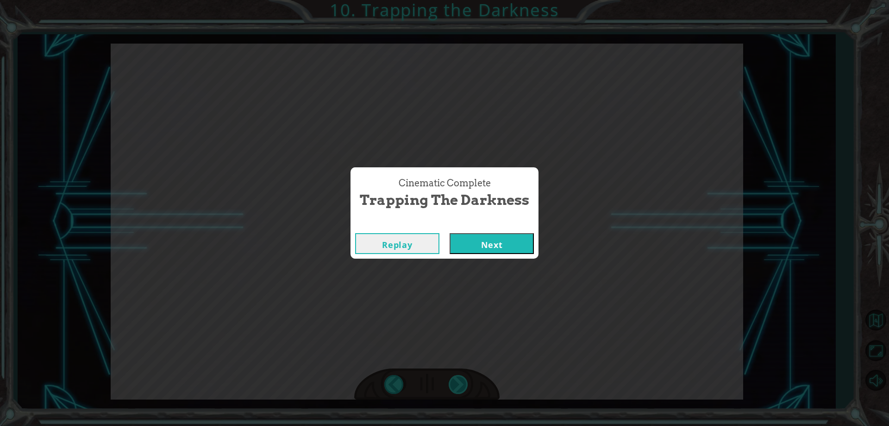
click at [454, 385] on div "Cinematic Complete Trapping the Darkness Replay Next" at bounding box center [444, 213] width 889 height 426
click at [471, 243] on button "Next" at bounding box center [492, 243] width 84 height 21
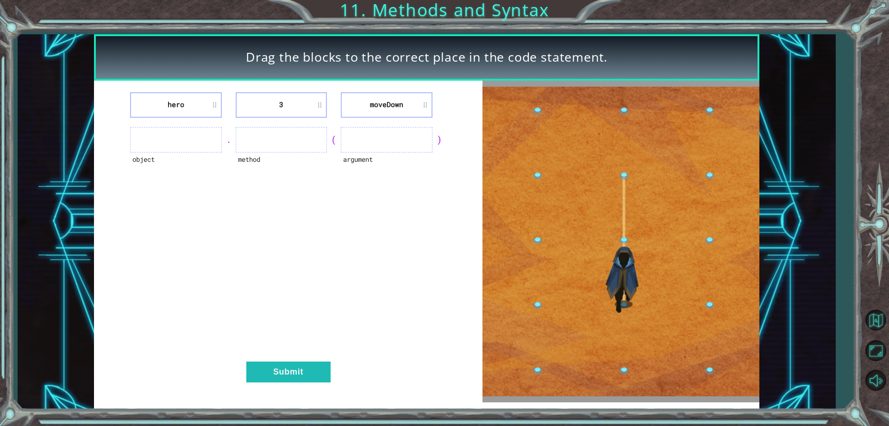
click at [201, 138] on ul at bounding box center [175, 139] width 91 height 25
click at [217, 104] on li "hero" at bounding box center [175, 104] width 91 height 25
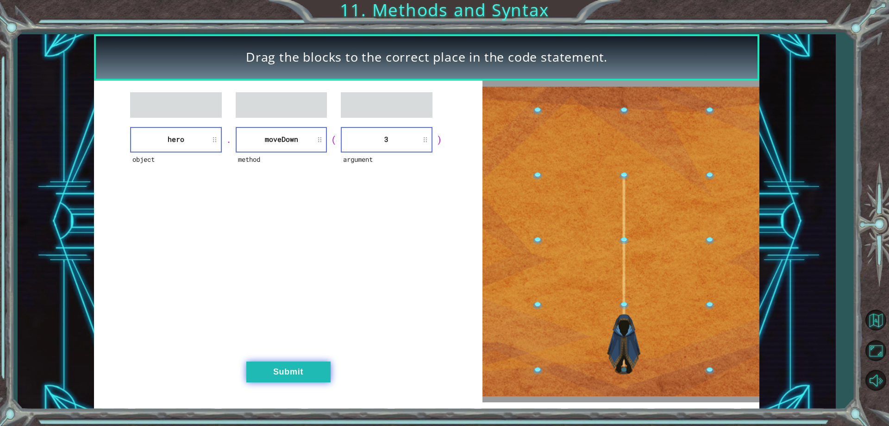
click at [261, 367] on button "Submit" at bounding box center [288, 371] width 84 height 21
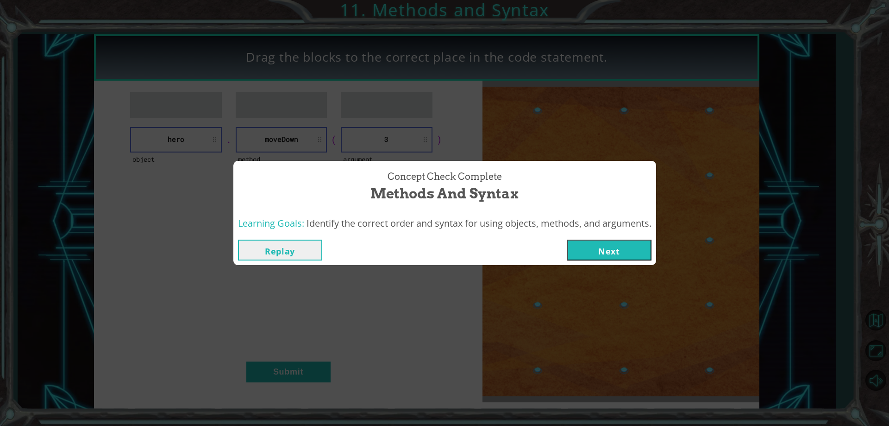
click at [645, 255] on button "Next" at bounding box center [609, 249] width 84 height 21
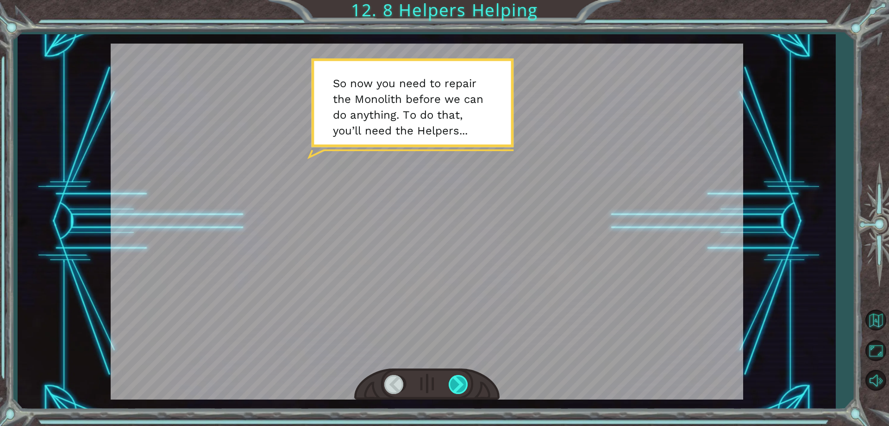
click at [459, 387] on div at bounding box center [459, 384] width 21 height 19
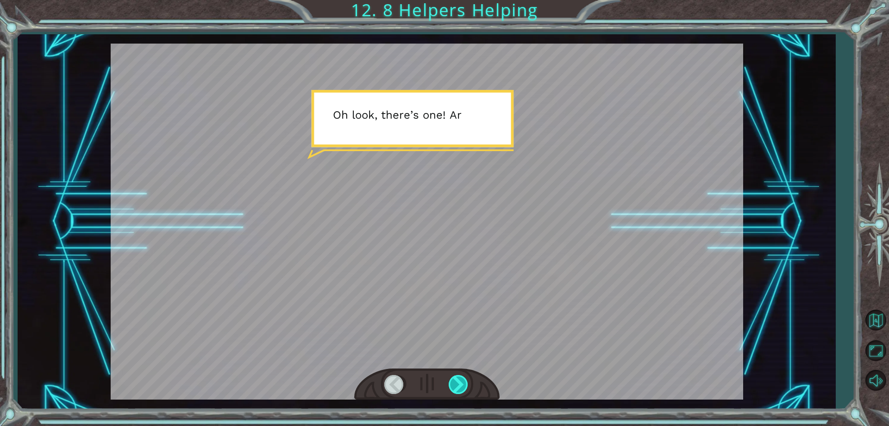
click at [459, 384] on div at bounding box center [459, 384] width 21 height 19
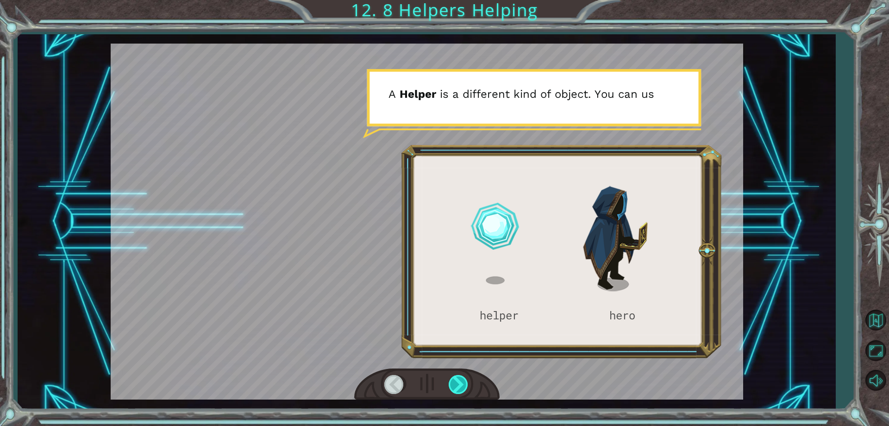
click at [459, 384] on div at bounding box center [459, 384] width 21 height 19
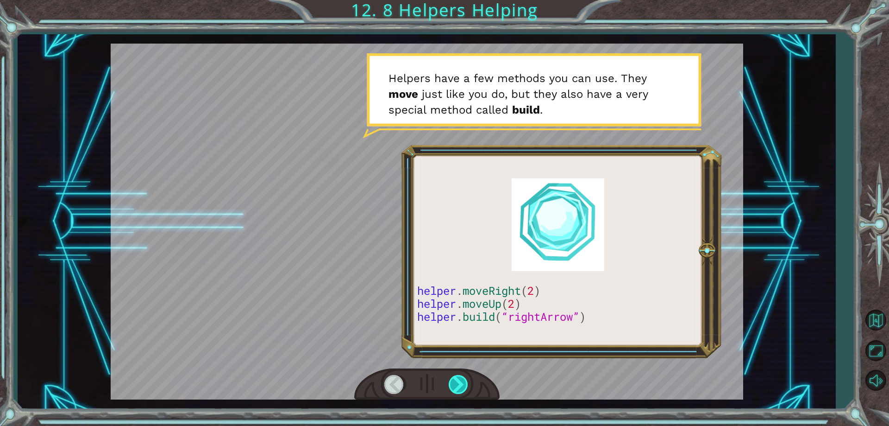
click at [459, 384] on div at bounding box center [459, 384] width 21 height 19
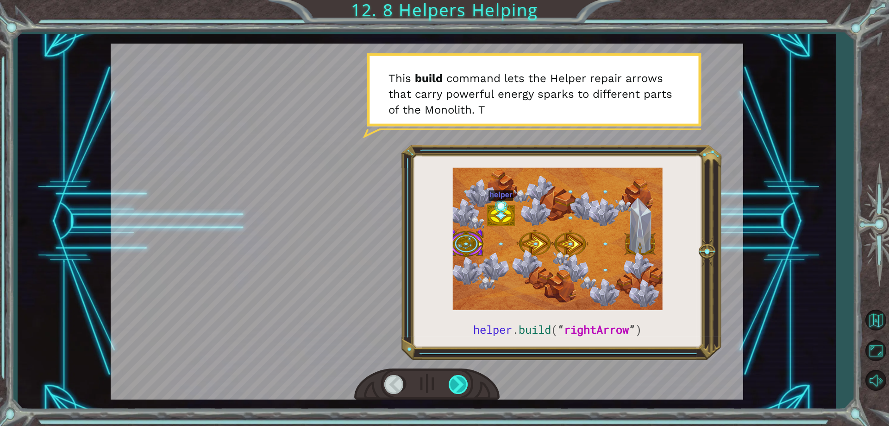
click at [459, 384] on div at bounding box center [459, 384] width 21 height 19
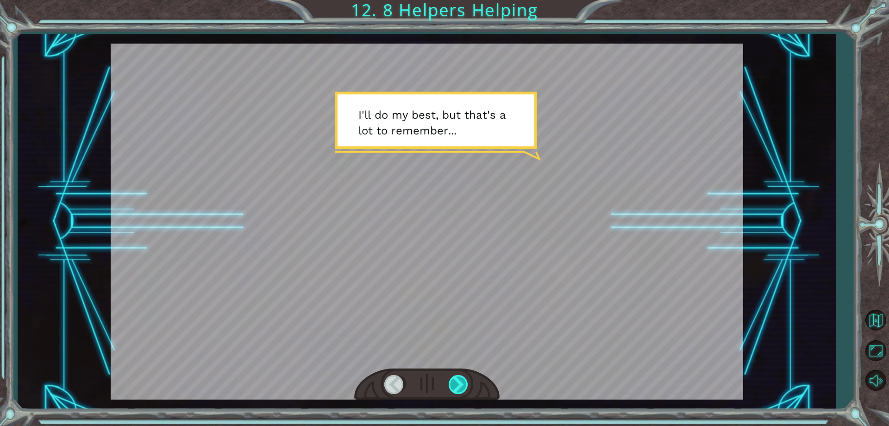
click at [459, 384] on div at bounding box center [459, 384] width 21 height 19
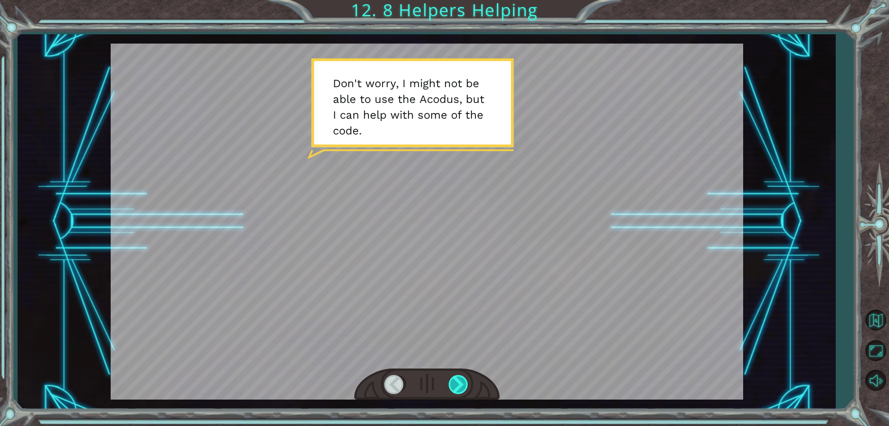
click at [459, 384] on div at bounding box center [459, 384] width 21 height 19
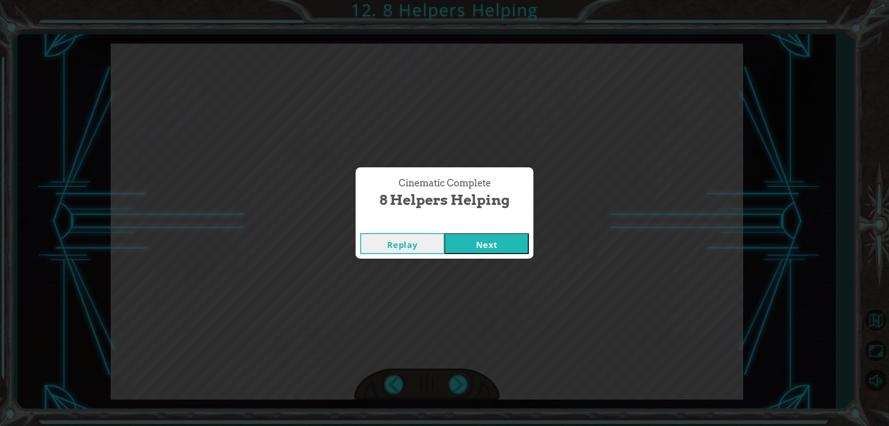
click at [474, 242] on button "Next" at bounding box center [487, 243] width 84 height 21
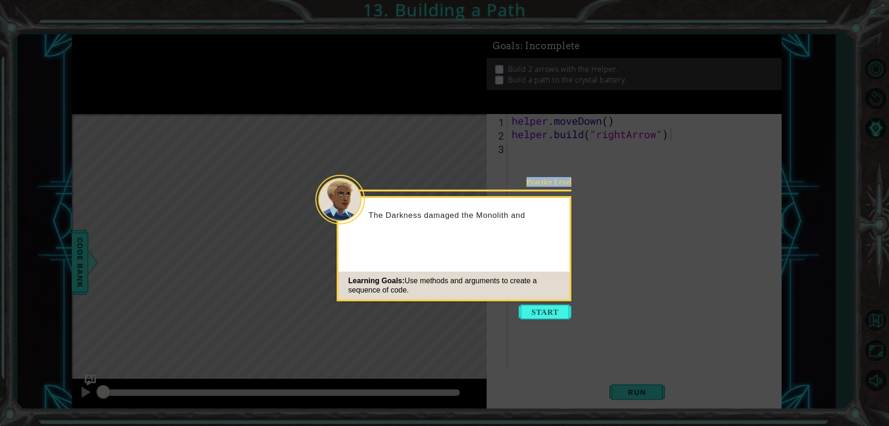
click at [534, 301] on body "1 ההההההההההההההההההההההההההההההההההההההההההההההההההההההההההההההההההההההההההההה…" at bounding box center [444, 213] width 889 height 426
click at [534, 307] on button "Start" at bounding box center [545, 311] width 53 height 15
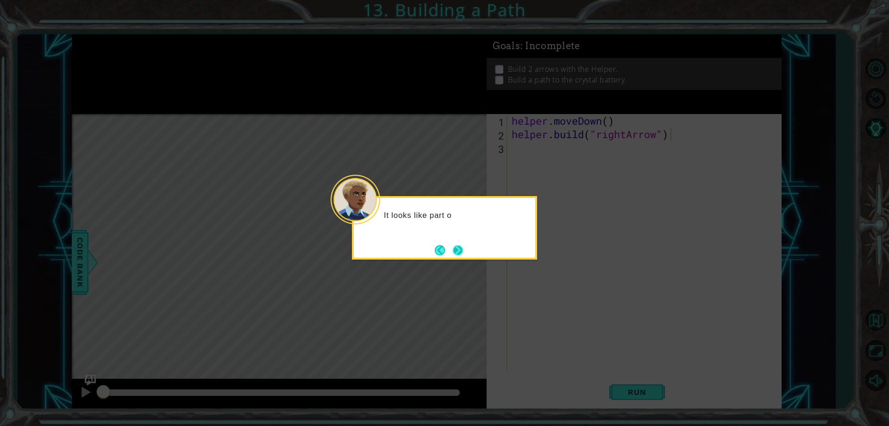
click at [460, 254] on button "Next" at bounding box center [458, 250] width 17 height 17
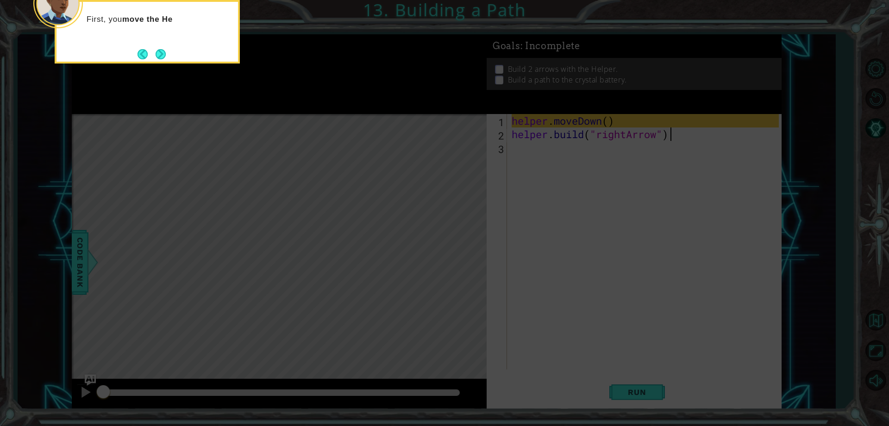
click at [160, 56] on button "Next" at bounding box center [160, 54] width 17 height 17
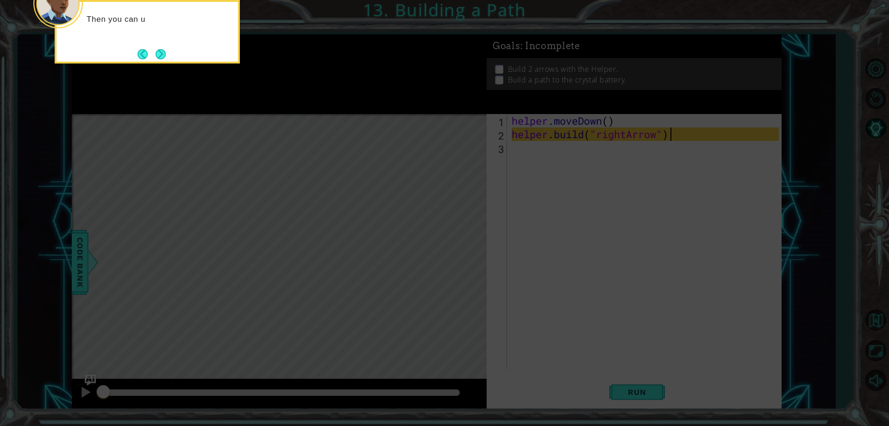
click at [170, 57] on div "Then you can u" at bounding box center [147, 31] width 185 height 63
click at [166, 52] on button "Next" at bounding box center [160, 54] width 15 height 15
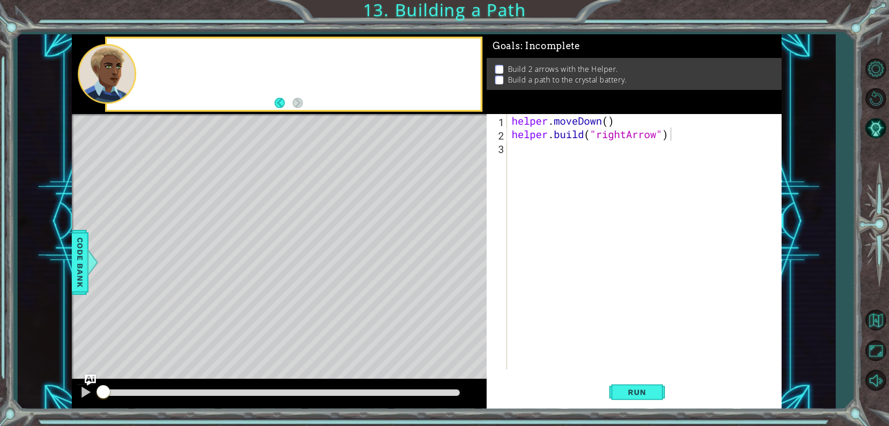
click at [166, 52] on div at bounding box center [294, 73] width 374 height 71
click at [550, 152] on div "helper . moveDown ( ) helper . build ( "rightArrow" )" at bounding box center [646, 255] width 273 height 282
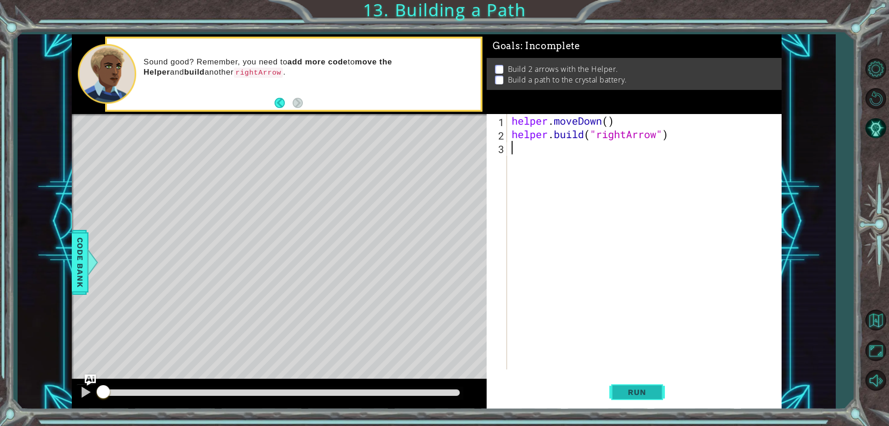
click at [629, 392] on span "Run" at bounding box center [637, 391] width 37 height 9
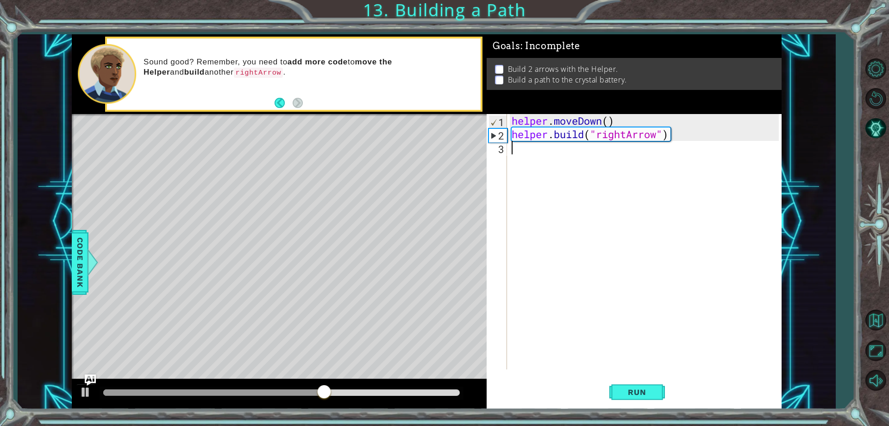
click at [534, 147] on div "helper . moveDown ( ) helper . build ( "rightArrow" )" at bounding box center [646, 255] width 273 height 282
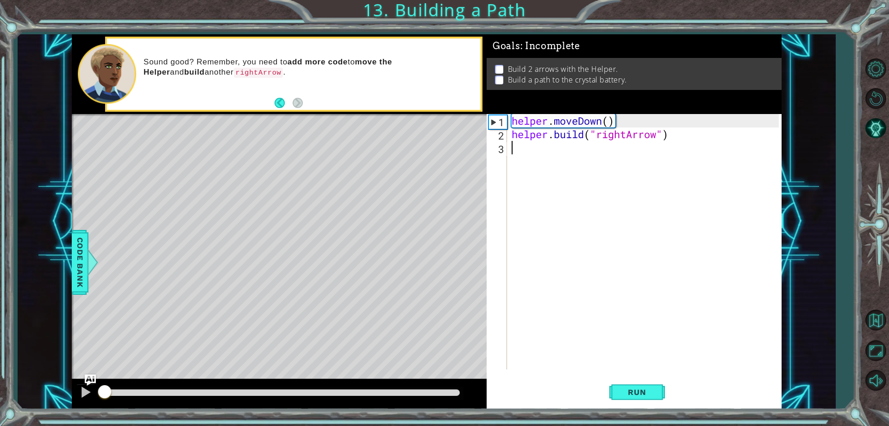
drag, startPoint x: 351, startPoint y: 390, endPoint x: 22, endPoint y: 378, distance: 329.1
click at [23, 382] on div "1 ההההההההההההההההההההההההההההההההההההההההההההההההההההההההההההההההההההההההההההה…" at bounding box center [427, 221] width 818 height 375
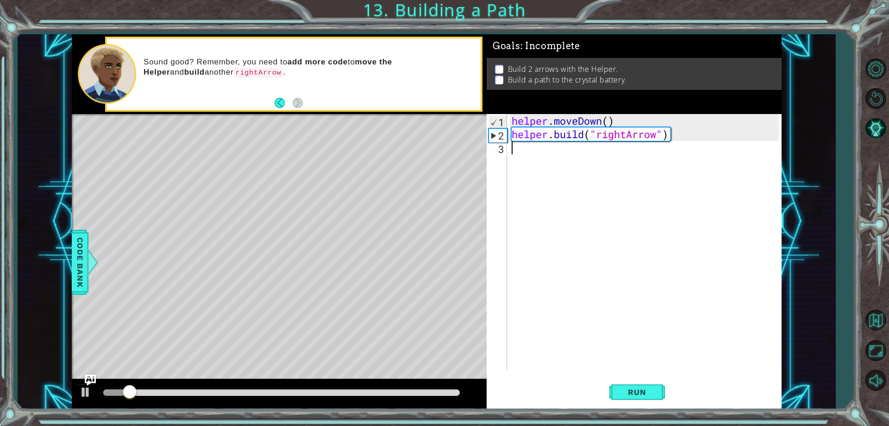
click at [536, 147] on div "helper . moveDown ( ) helper . build ( "rightArrow" )" at bounding box center [646, 255] width 273 height 282
click at [526, 147] on div "helper . moveDown ( ) helper . build ( "rightArrow" )" at bounding box center [646, 255] width 273 height 282
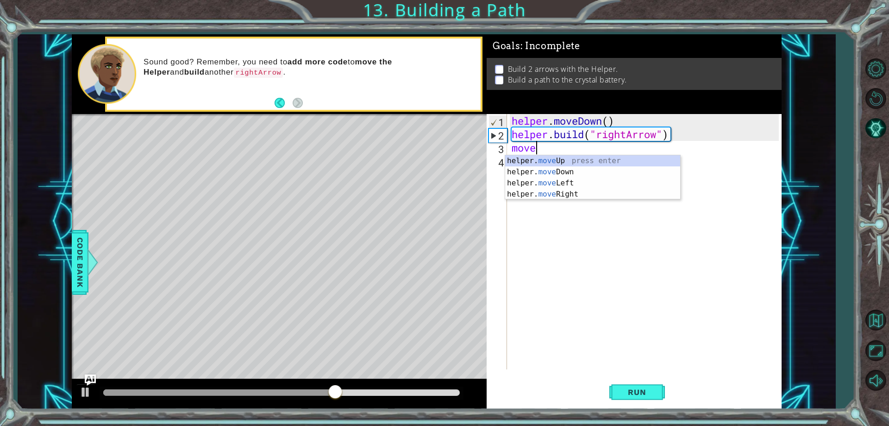
scroll to position [0, 0]
click at [563, 193] on div "helper. move Up press enter helper. move Down press enter helper. move Left pre…" at bounding box center [592, 188] width 175 height 67
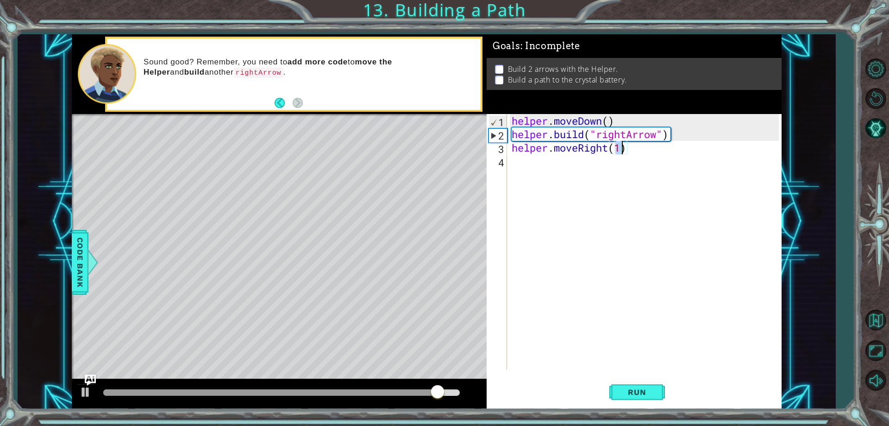
type textarea "helper.moveRight(3)"
click at [536, 164] on div "helper . moveDown ( ) helper . build ( "rightArrow" ) helper . moveRight ( 3 )" at bounding box center [646, 255] width 273 height 282
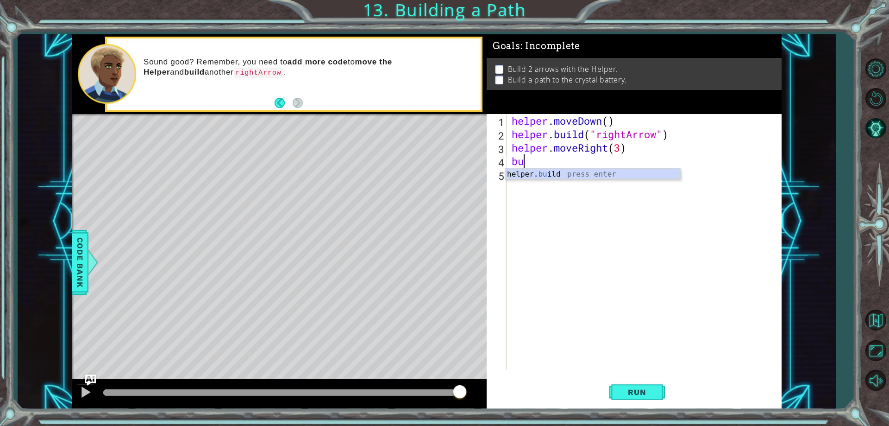
scroll to position [0, 0]
click at [585, 176] on div "helper. [PERSON_NAME] press enter" at bounding box center [592, 185] width 175 height 33
click at [597, 177] on div ""right Arrow" press enter" at bounding box center [672, 185] width 175 height 33
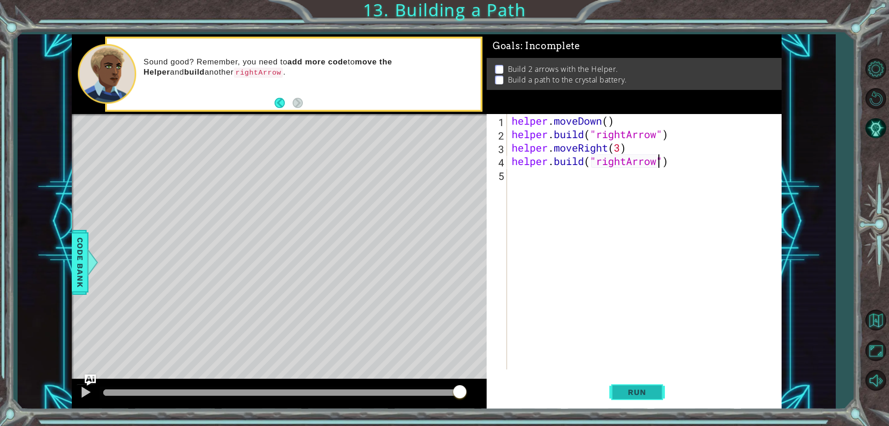
type textarea "[DOMAIN_NAME]("rightArrow")"
click at [642, 390] on span "Run" at bounding box center [637, 391] width 37 height 9
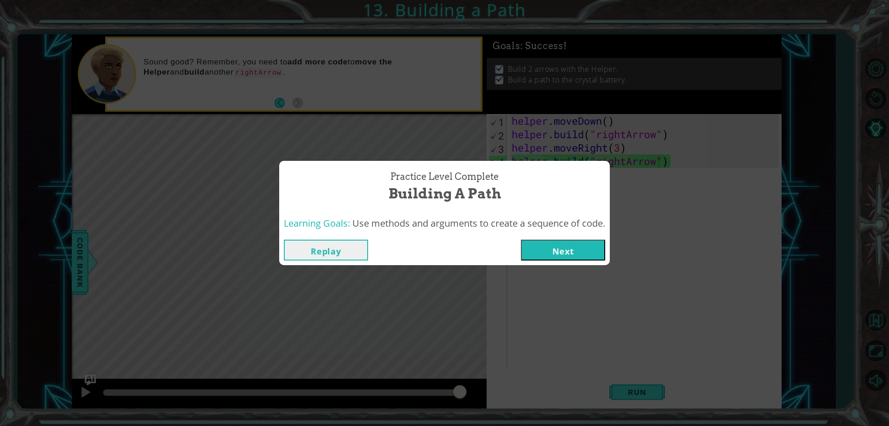
click at [593, 244] on button "Next" at bounding box center [563, 249] width 84 height 21
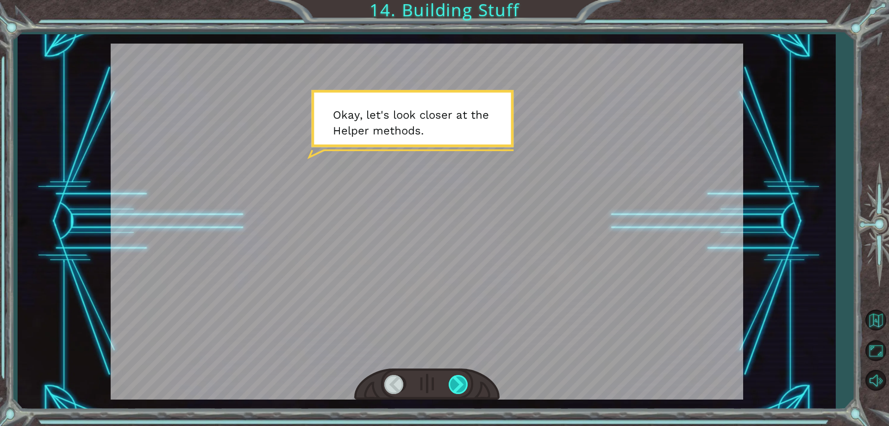
click at [461, 384] on div at bounding box center [459, 384] width 21 height 19
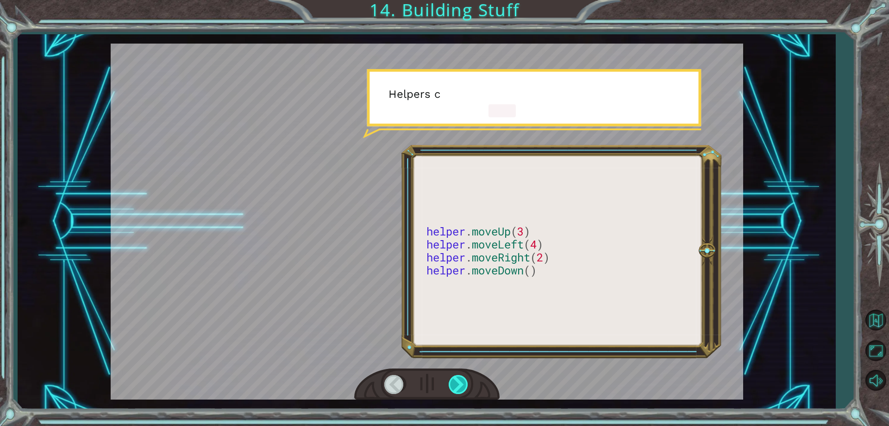
click at [458, 390] on div at bounding box center [459, 384] width 21 height 19
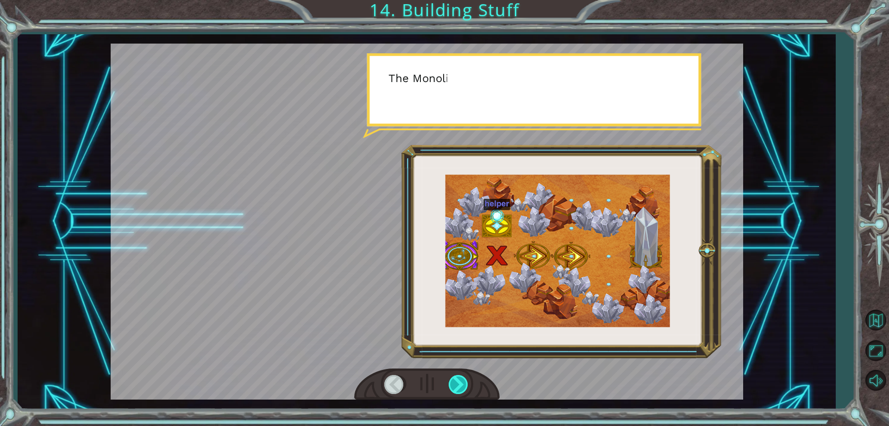
click at [458, 390] on div at bounding box center [459, 384] width 21 height 19
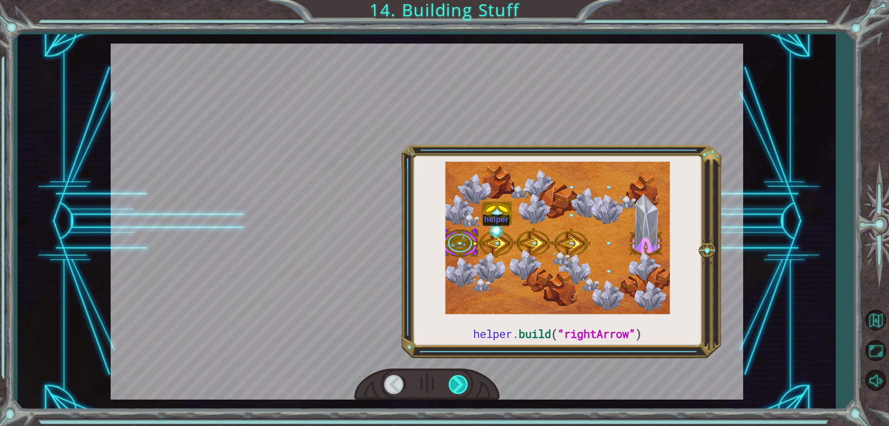
click at [458, 390] on div at bounding box center [459, 384] width 21 height 19
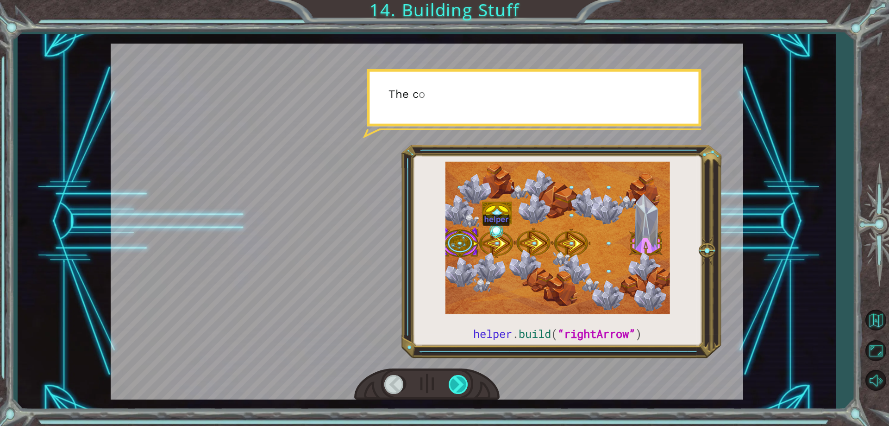
click at [458, 390] on div at bounding box center [459, 384] width 21 height 19
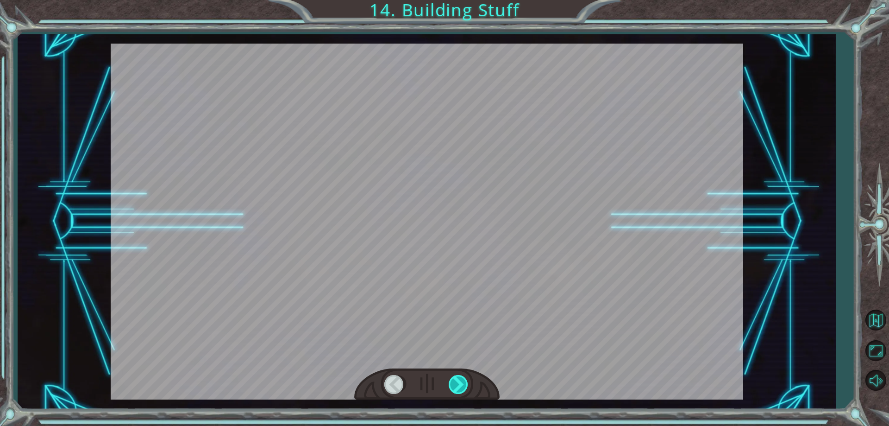
click at [454, 388] on div at bounding box center [459, 384] width 21 height 19
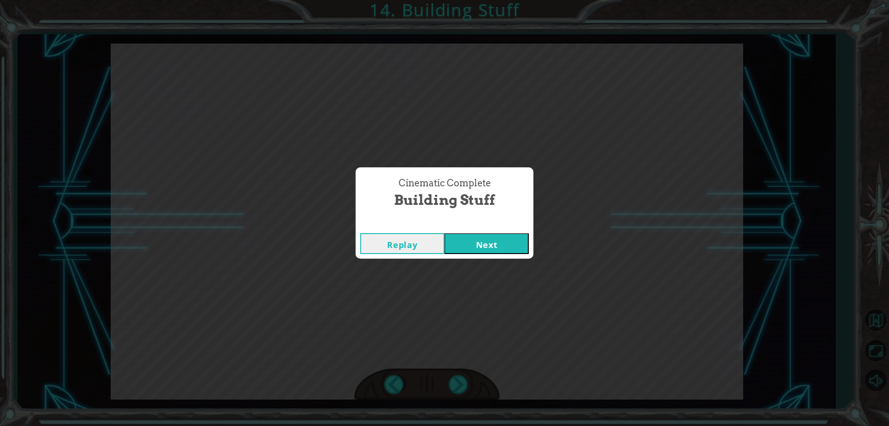
click at [458, 236] on button "Next" at bounding box center [487, 243] width 84 height 21
